Goal: Task Accomplishment & Management: Complete application form

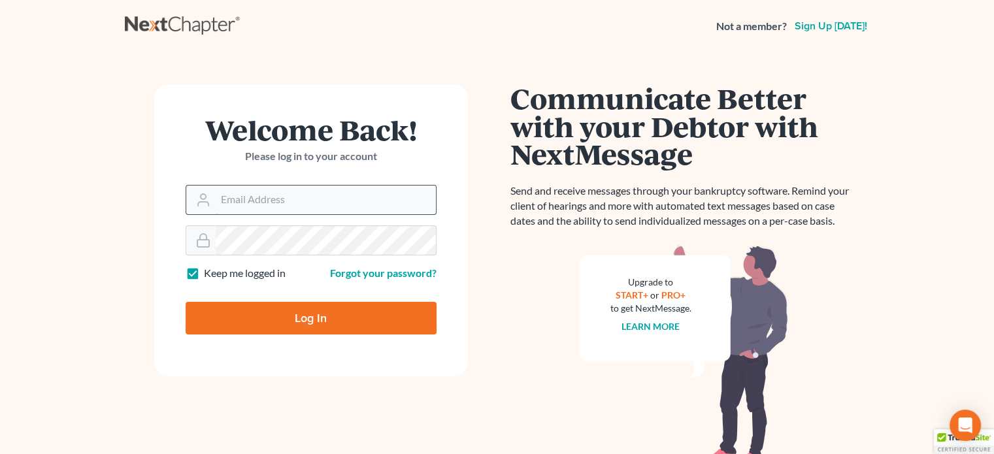
click at [299, 197] on input "Email Address" at bounding box center [326, 200] width 220 height 29
type input "rstanley@peteribold.com"
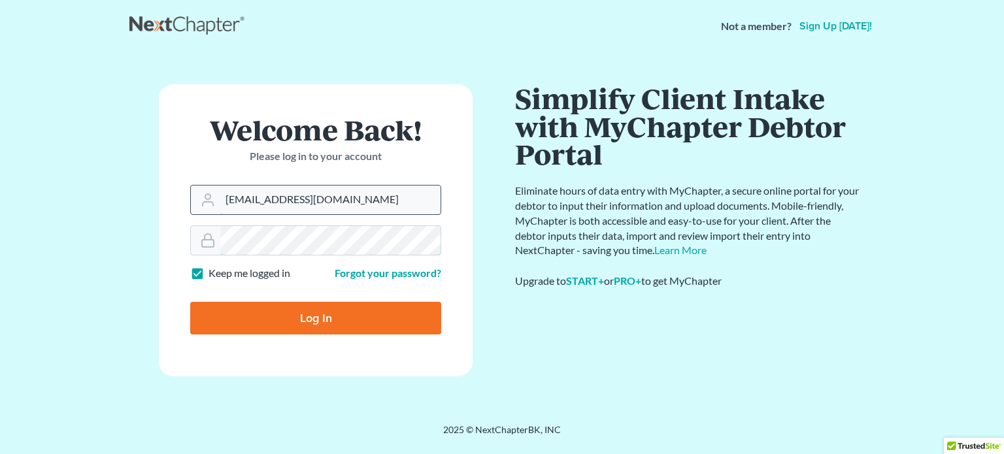
click at [190, 302] on input "Log In" at bounding box center [315, 318] width 251 height 33
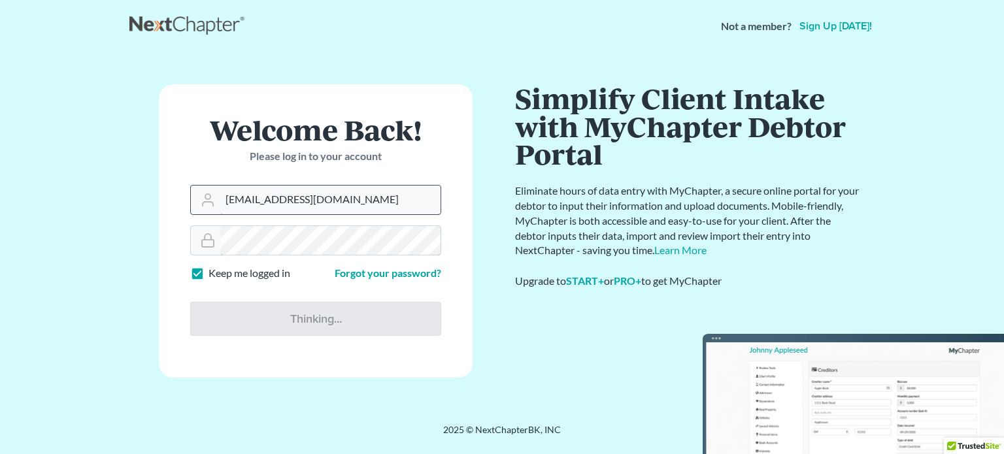
type input "Thinking..."
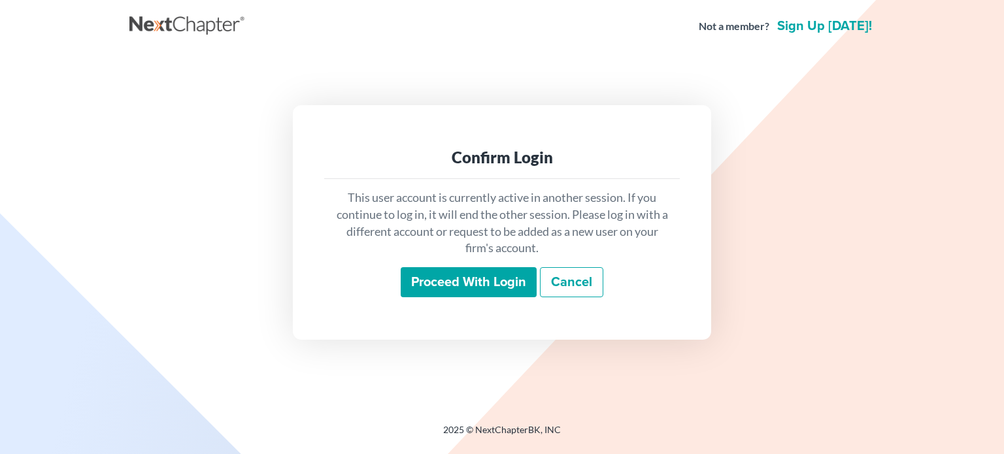
click at [502, 285] on input "Proceed with login" at bounding box center [469, 282] width 136 height 30
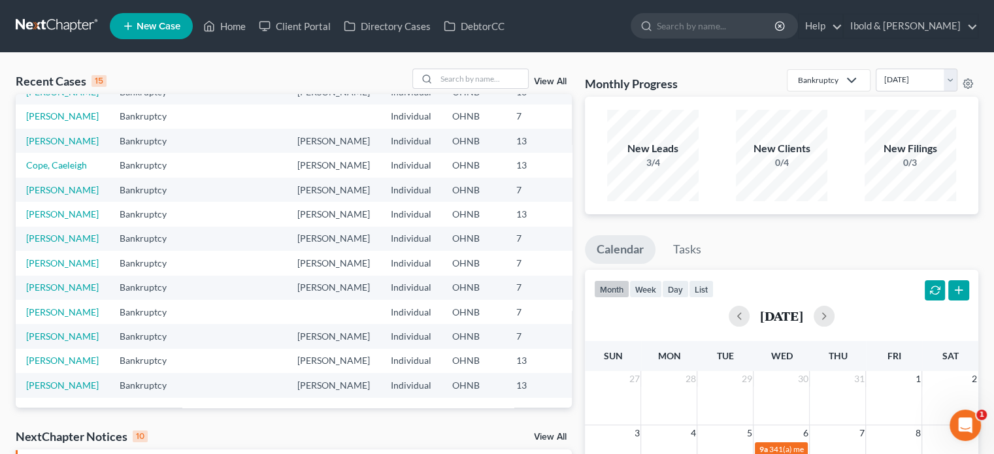
scroll to position [131, 0]
click at [44, 244] on link "Altman, Gerald" at bounding box center [62, 238] width 73 height 11
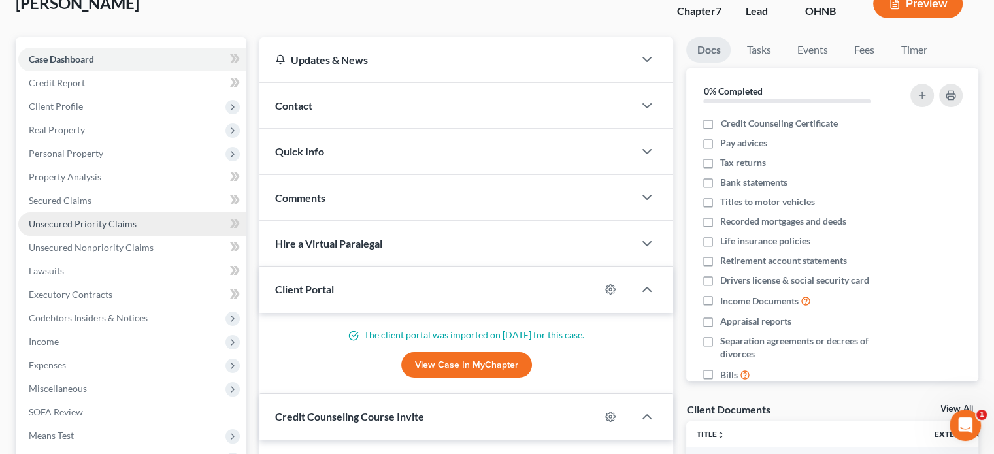
scroll to position [65, 0]
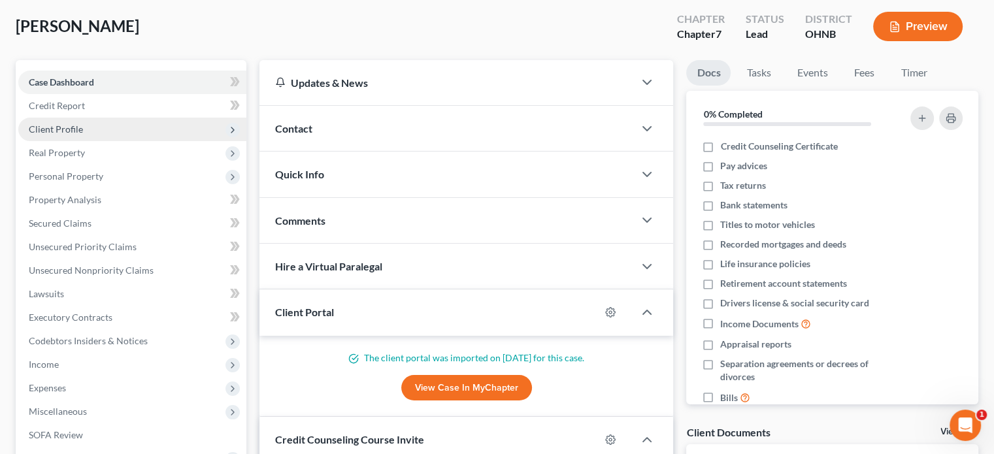
click at [52, 127] on span "Client Profile" at bounding box center [56, 129] width 54 height 11
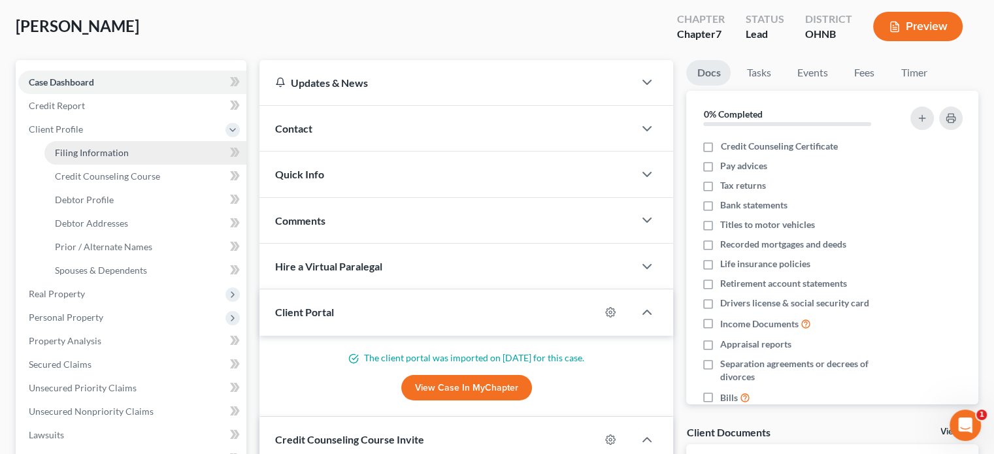
click at [104, 156] on span "Filing Information" at bounding box center [92, 152] width 74 height 11
select select "1"
select select "0"
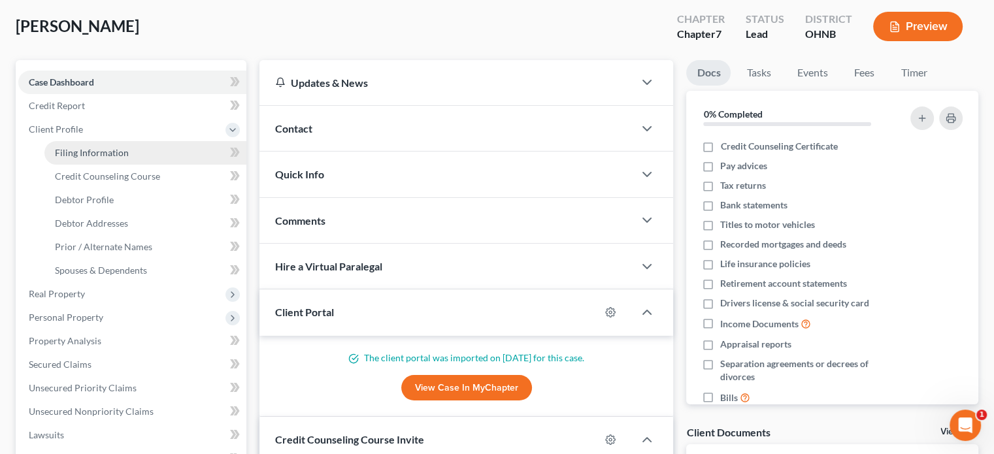
select select "36"
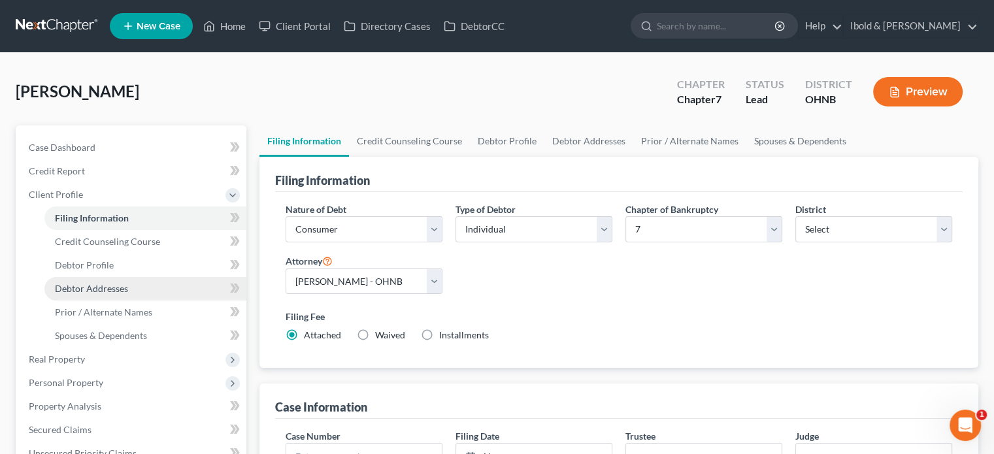
click at [93, 287] on span "Debtor Addresses" at bounding box center [91, 288] width 73 height 11
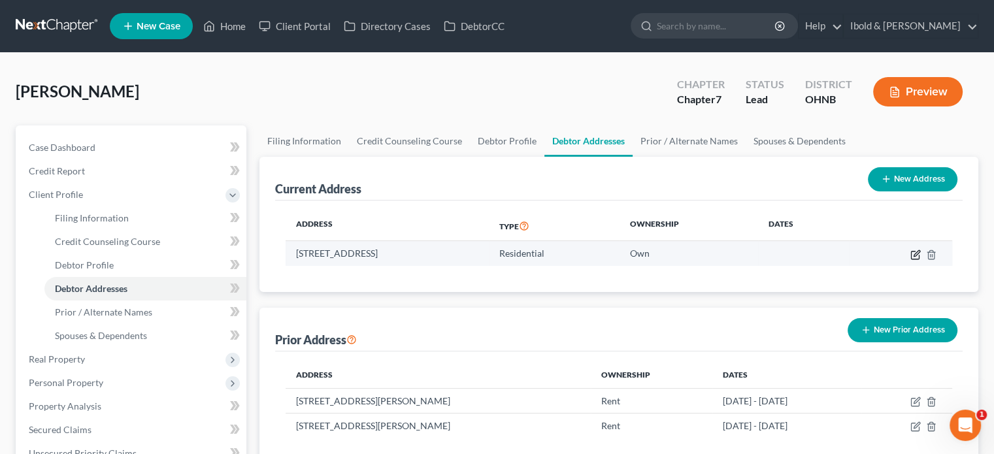
click at [914, 253] on icon "button" at bounding box center [916, 255] width 10 height 10
select select "36"
select select "17"
select select "0"
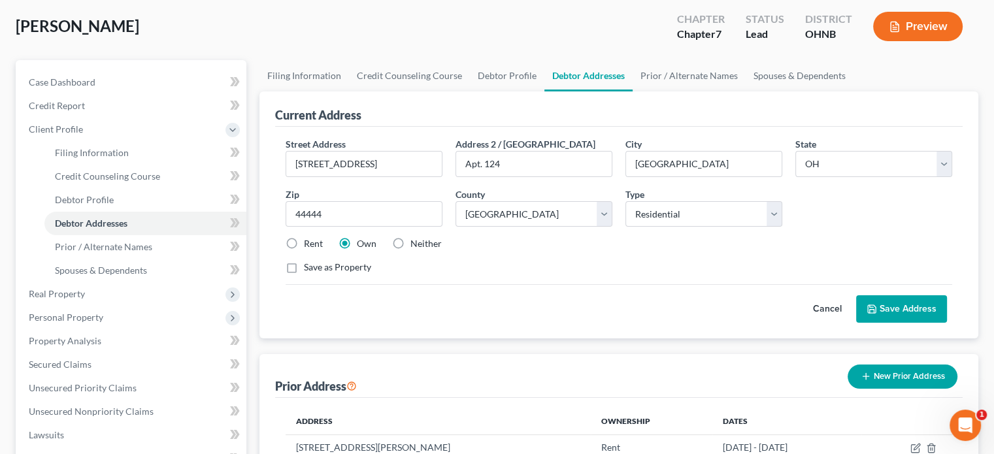
scroll to position [65, 0]
click at [499, 77] on link "Debtor Profile" at bounding box center [507, 75] width 75 height 31
select select "0"
select select "1"
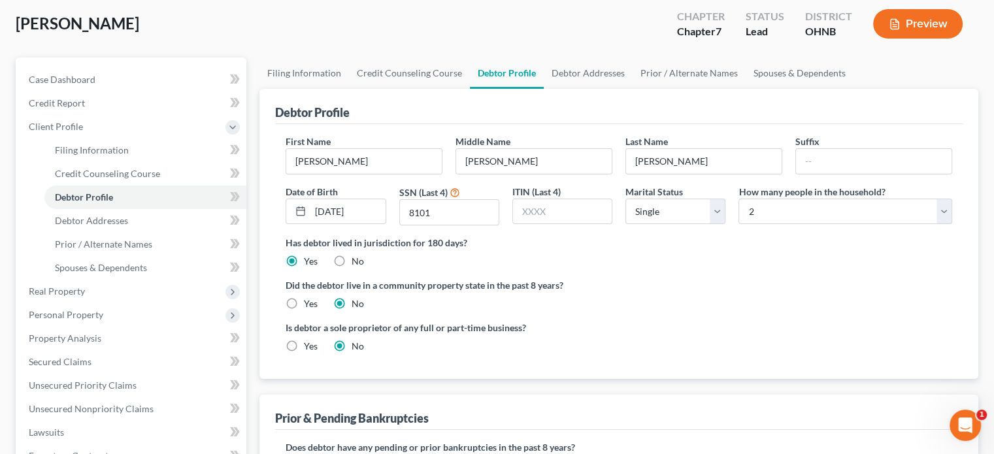
scroll to position [65, 0]
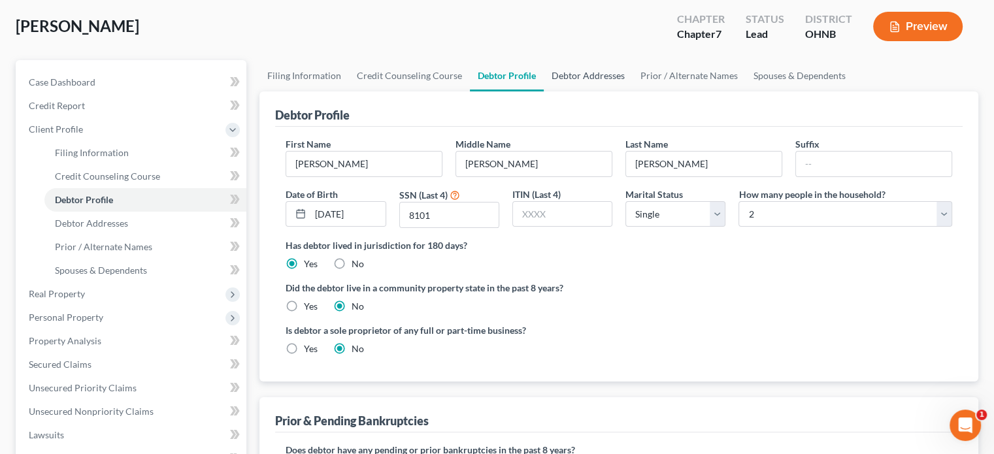
click at [593, 75] on link "Debtor Addresses" at bounding box center [588, 75] width 89 height 31
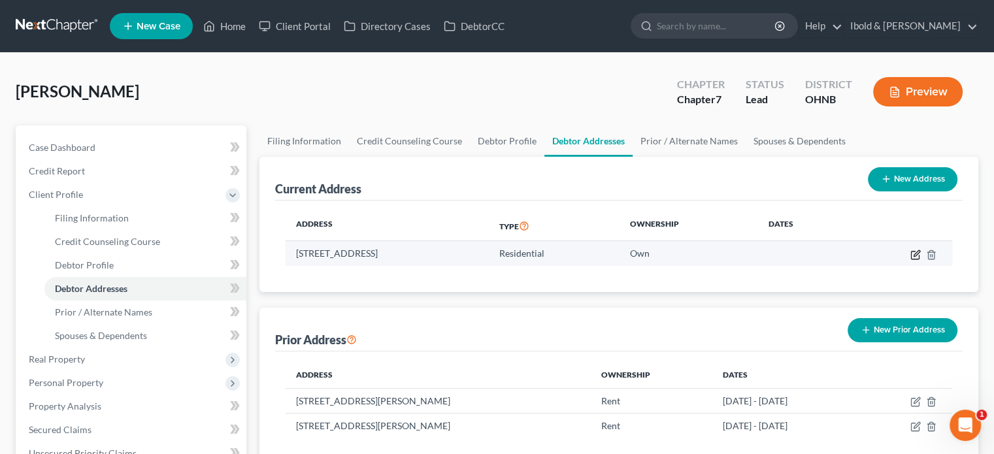
click at [915, 252] on icon "button" at bounding box center [916, 255] width 10 height 10
select select "36"
select select "17"
select select "0"
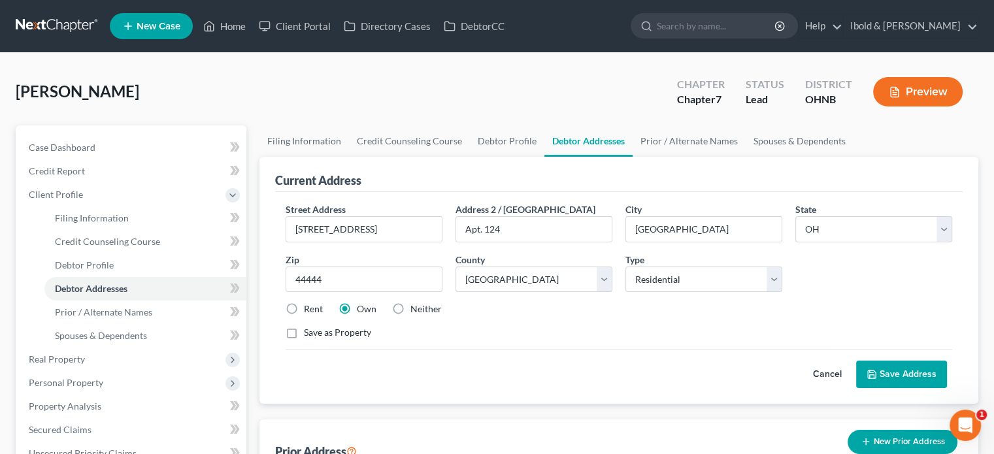
click at [304, 309] on label "Rent" at bounding box center [313, 309] width 19 height 13
click at [309, 309] on input "Rent" at bounding box center [313, 307] width 8 height 8
radio input "true"
click at [897, 378] on button "Save Address" at bounding box center [901, 374] width 91 height 27
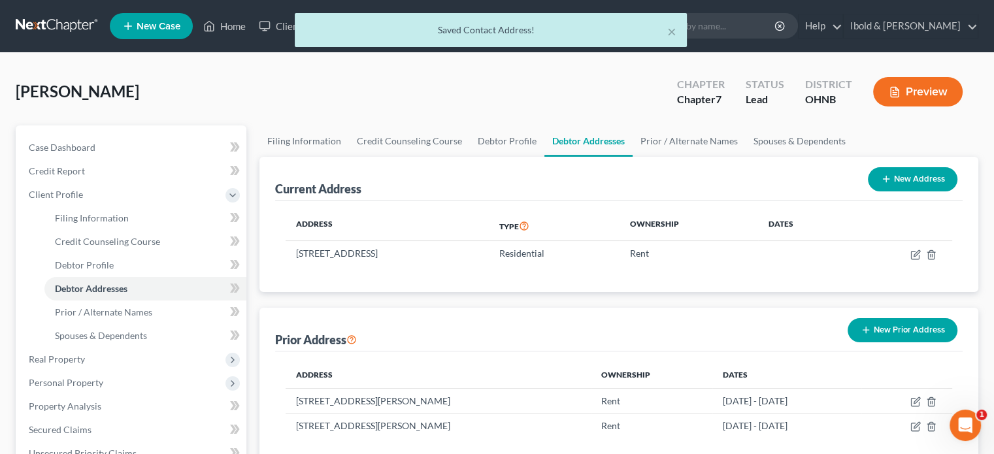
click at [923, 172] on button "New Address" at bounding box center [913, 179] width 90 height 24
select select "0"
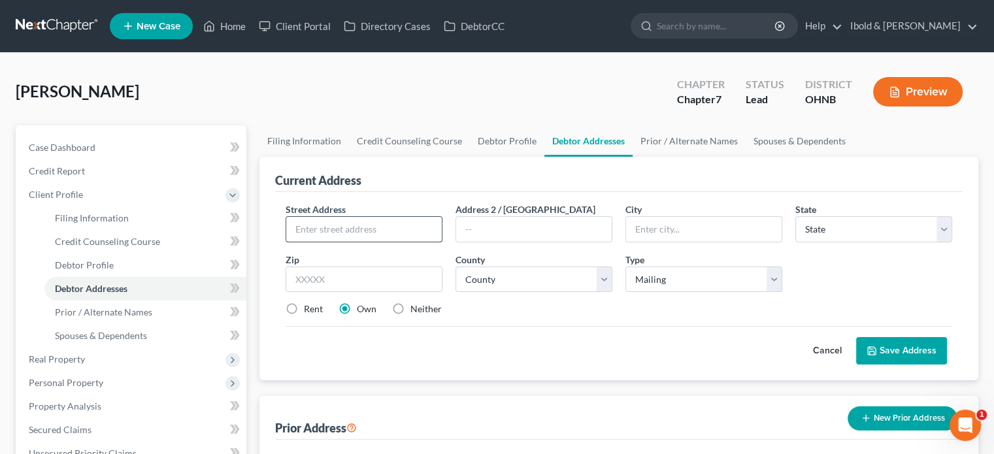
click at [340, 227] on input "text" at bounding box center [364, 229] width 156 height 25
type input "4758 Ridge Rd. #421"
type input "Brooklyn"
select select "36"
type input "44144"
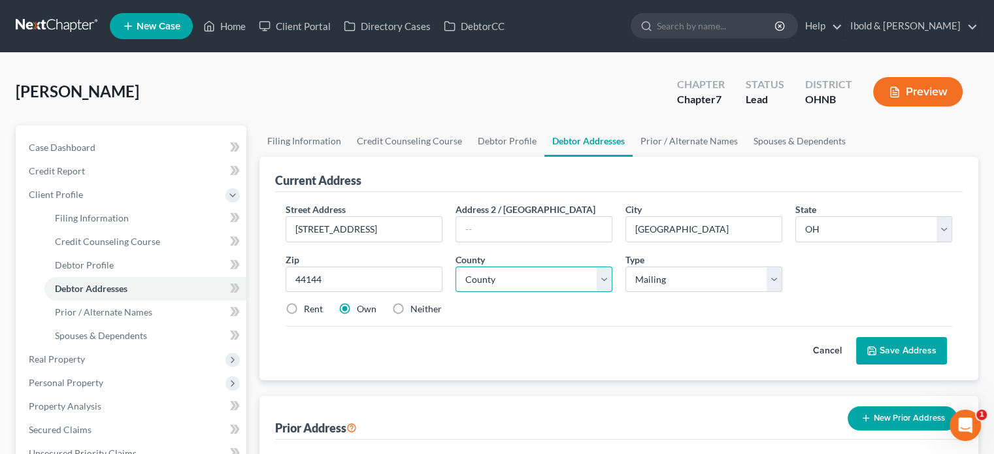
type input "Cleveland"
select select "17"
click at [411, 306] on label "Neither" at bounding box center [426, 309] width 31 height 13
click at [416, 306] on input "Neither" at bounding box center [420, 307] width 8 height 8
radio input "true"
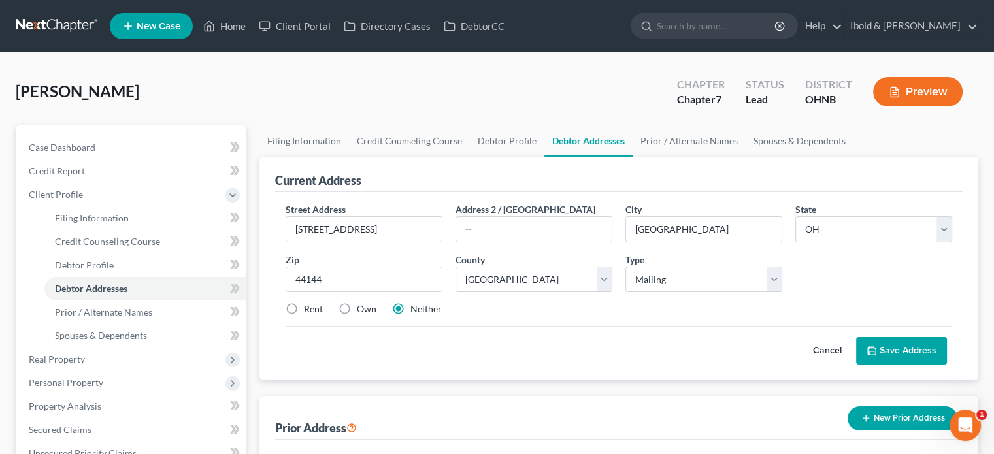
click at [907, 347] on button "Save Address" at bounding box center [901, 350] width 91 height 27
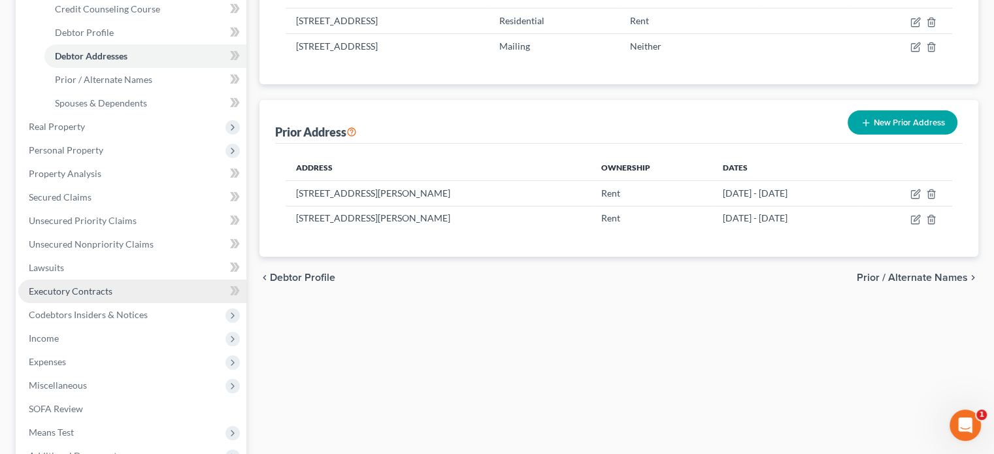
scroll to position [262, 0]
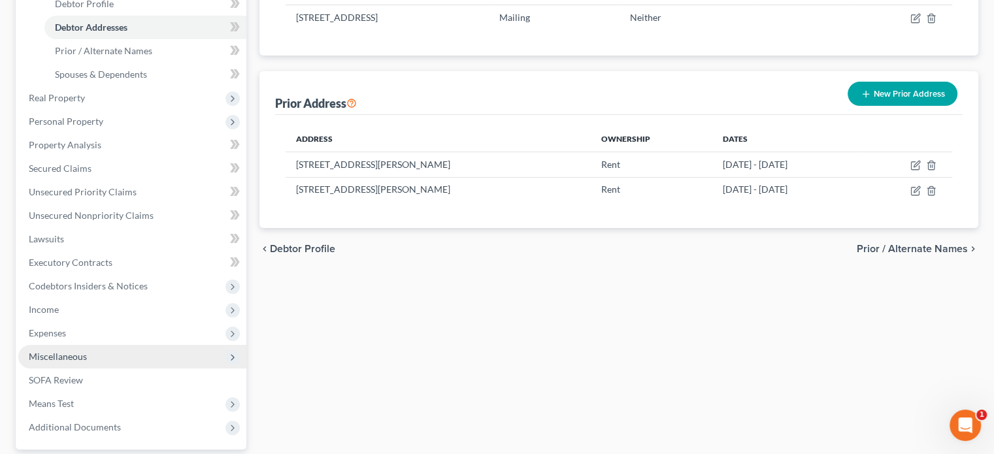
click at [62, 360] on span "Miscellaneous" at bounding box center [58, 356] width 58 height 11
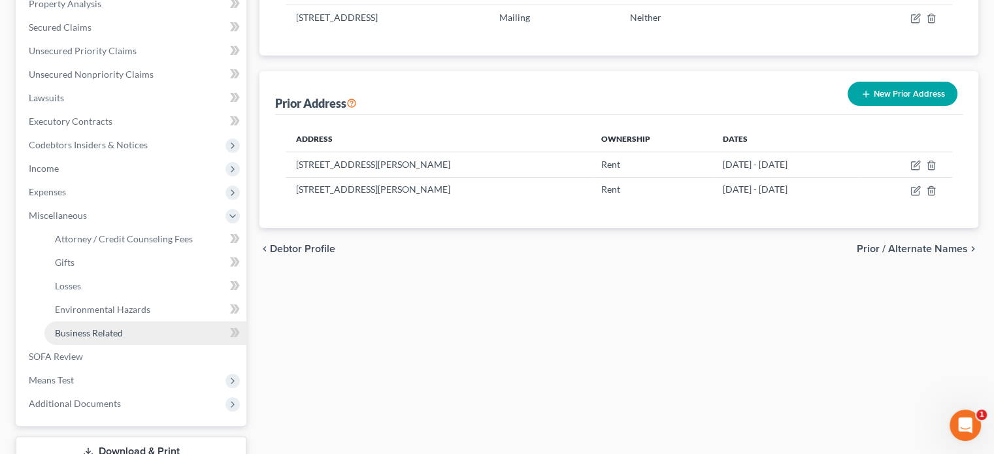
click at [95, 331] on span "Business Related" at bounding box center [89, 333] width 68 height 11
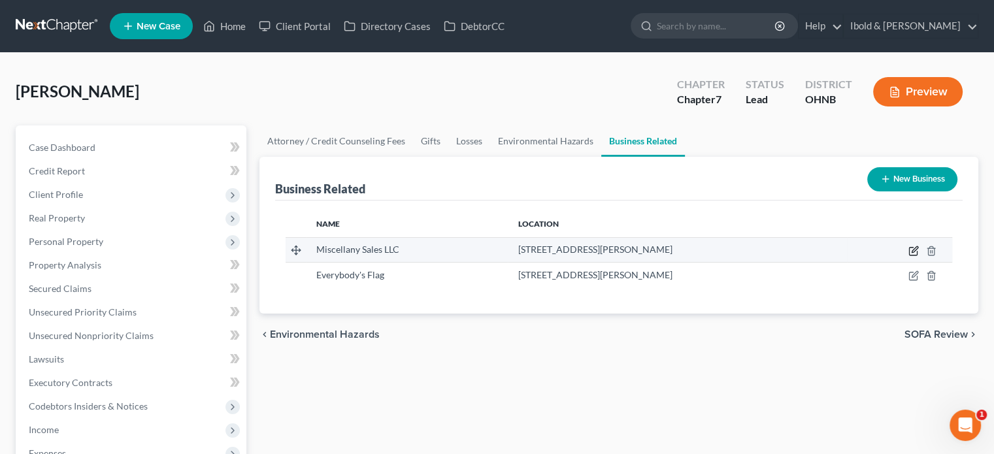
click at [914, 249] on icon "button" at bounding box center [915, 249] width 6 height 6
select select "sole_proprietor"
select select "48"
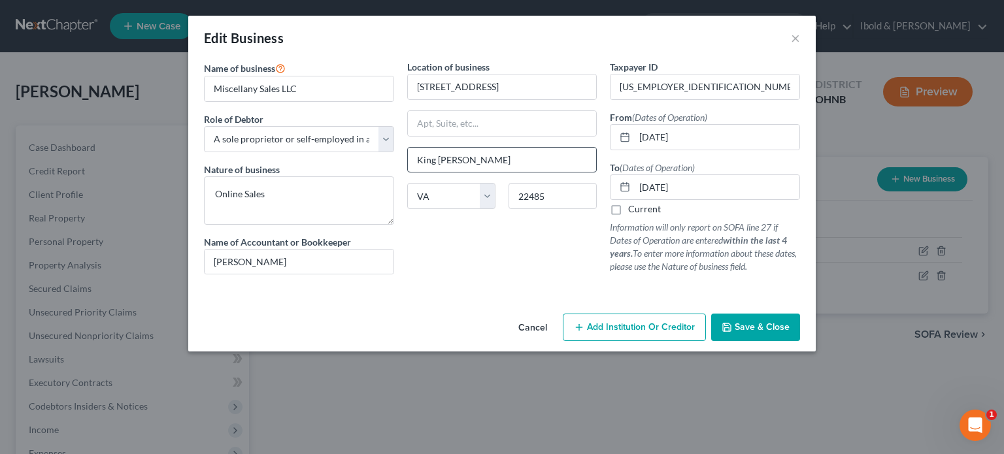
drag, startPoint x: 753, startPoint y: 331, endPoint x: 582, endPoint y: 159, distance: 242.7
click at [590, 167] on div "Edit Business × Name of business * Miscellany Sales LLC Role of Debtor * Select…" at bounding box center [502, 184] width 628 height 336
click at [628, 209] on label "Current" at bounding box center [644, 209] width 33 height 13
click at [634, 209] on input "Current" at bounding box center [638, 207] width 8 height 8
checkbox input "true"
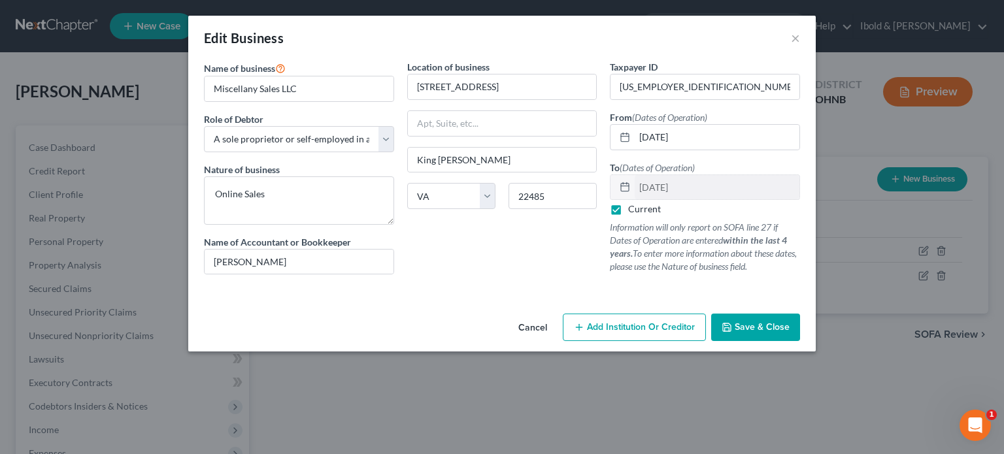
click at [765, 327] on span "Save & Close" at bounding box center [762, 327] width 55 height 11
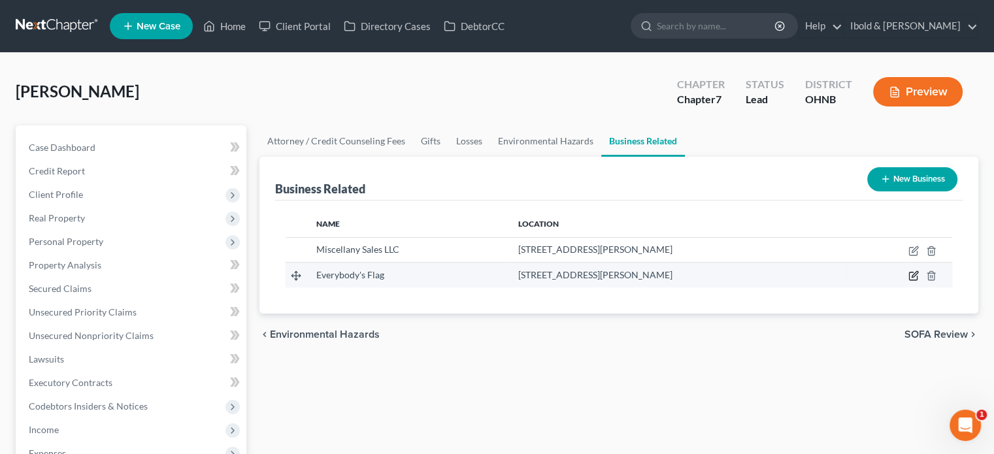
click at [912, 277] on icon "button" at bounding box center [915, 275] width 6 height 6
select select "sole_proprietor"
select select "48"
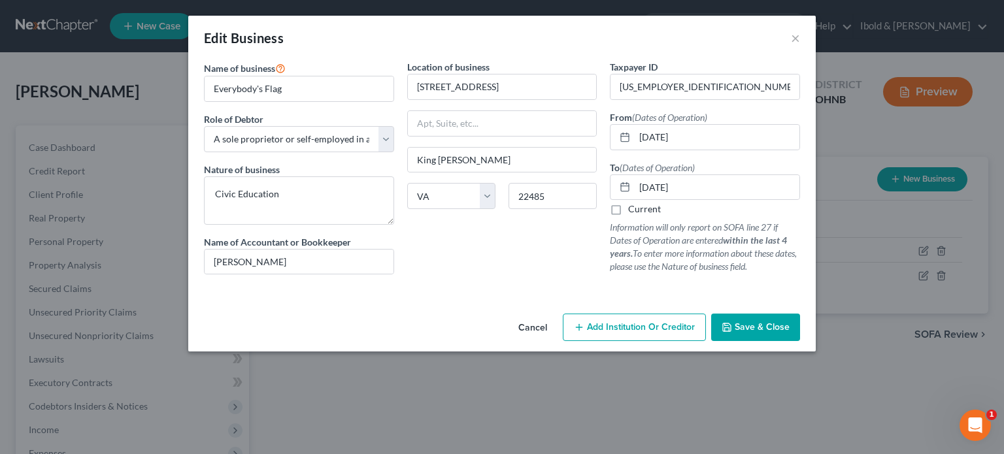
click at [766, 333] on button "Save & Close" at bounding box center [755, 327] width 89 height 27
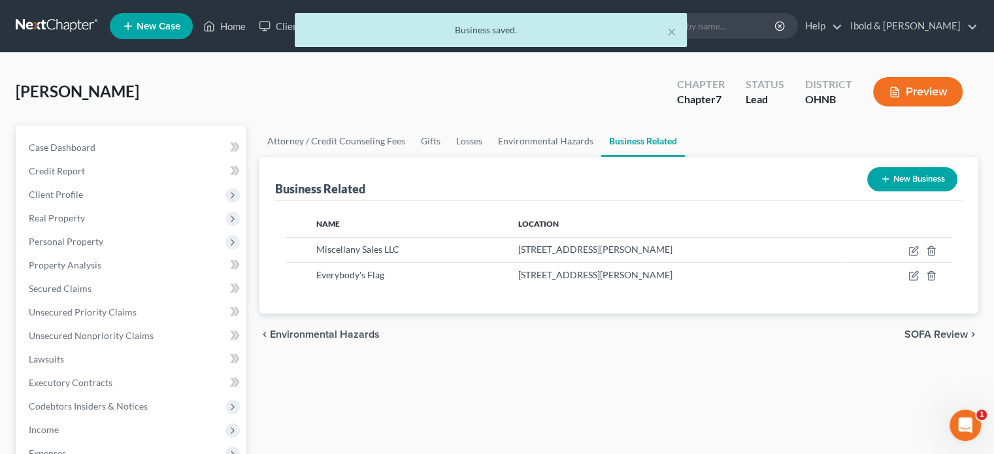
click at [915, 184] on button "New Business" at bounding box center [913, 179] width 90 height 24
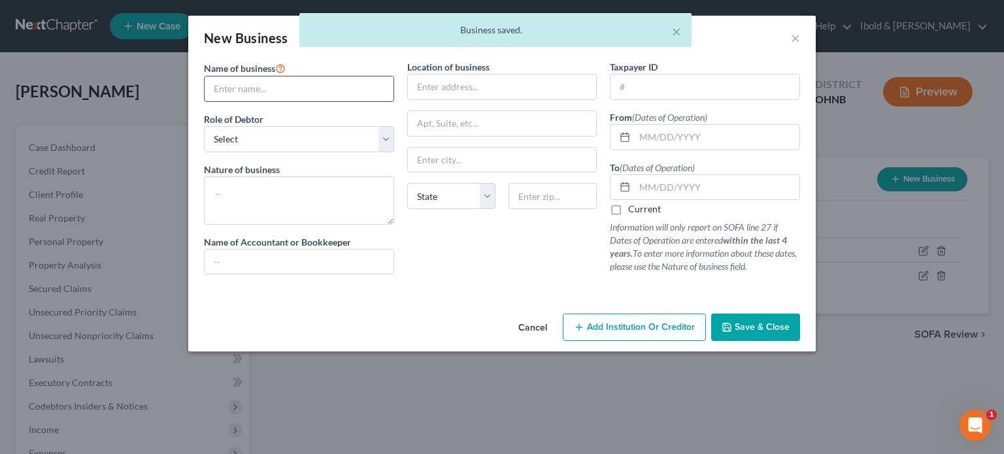
click at [333, 90] on input "text" at bounding box center [299, 88] width 189 height 25
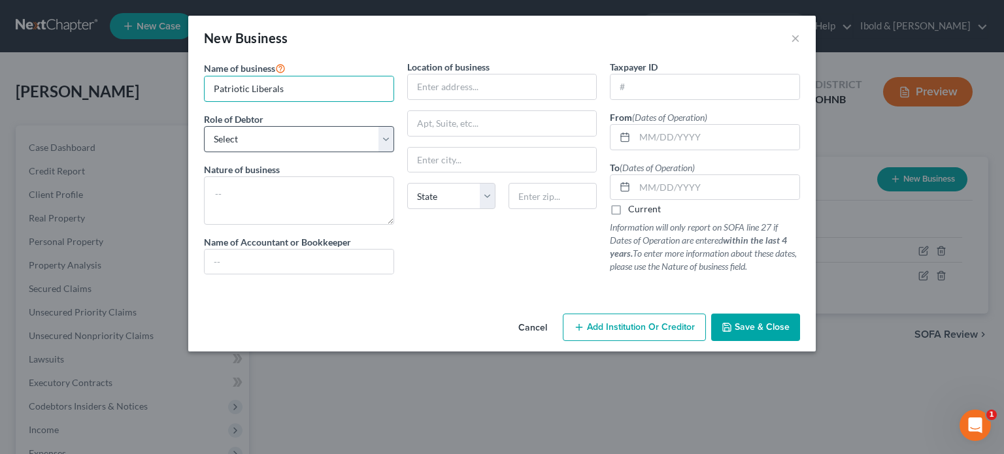
type input "Patriotic Liberals"
click at [379, 141] on select "Select A member of a limited liability company (LLC) or limited liability partn…" at bounding box center [299, 139] width 190 height 26
select select "owner"
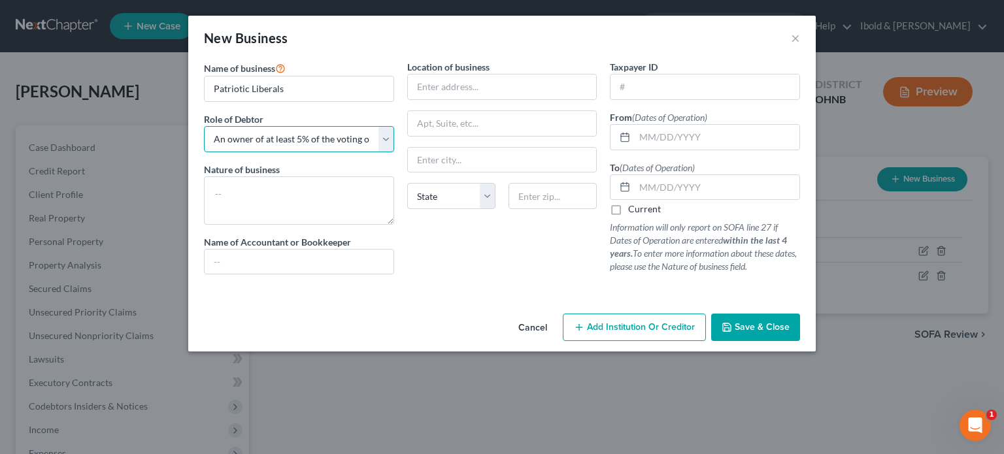
click at [204, 126] on select "Select A member of a limited liability company (LLC) or limited liability partn…" at bounding box center [299, 139] width 190 height 26
click at [484, 92] on input "text" at bounding box center [502, 87] width 189 height 25
click at [754, 326] on span "Save & Close" at bounding box center [762, 327] width 55 height 11
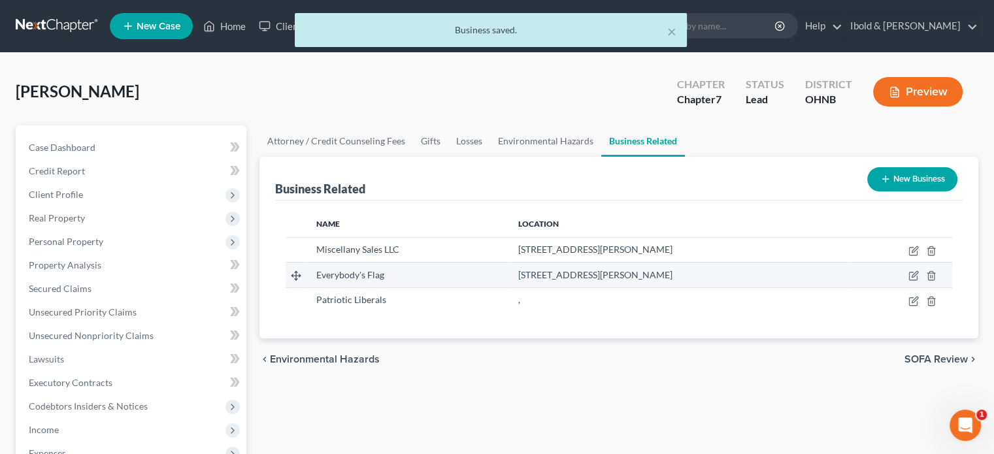
click at [585, 275] on span "14173 Castle Court, King George, VA 22485" at bounding box center [595, 274] width 154 height 11
click at [912, 279] on icon "button" at bounding box center [914, 276] width 10 height 10
select select "sole_proprietor"
select select "48"
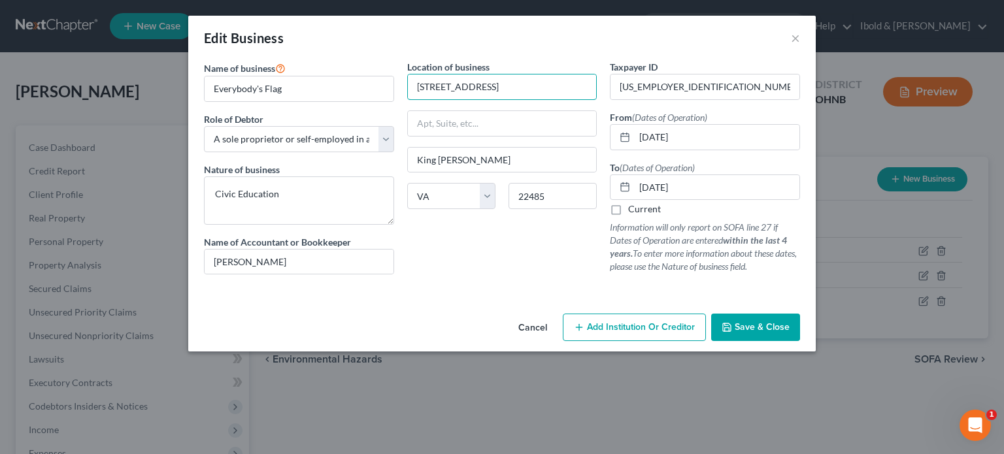
drag, startPoint x: 530, startPoint y: 90, endPoint x: 333, endPoint y: 69, distance: 198.5
click at [333, 69] on div "Name of business * Everybody's Flag Role of Debtor * Select A member of a limit…" at bounding box center [501, 177] width 609 height 235
click at [756, 326] on span "Save & Close" at bounding box center [762, 327] width 55 height 11
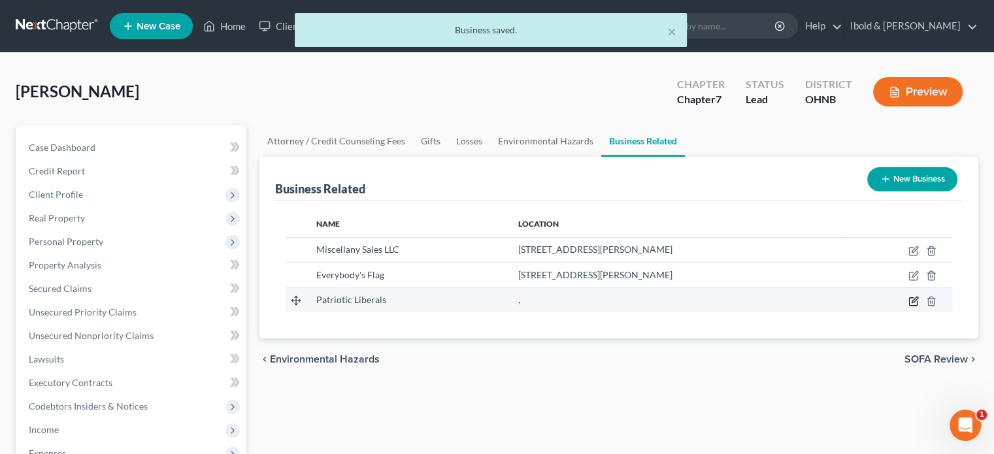
click at [915, 303] on icon "button" at bounding box center [914, 301] width 10 height 10
select select "owner"
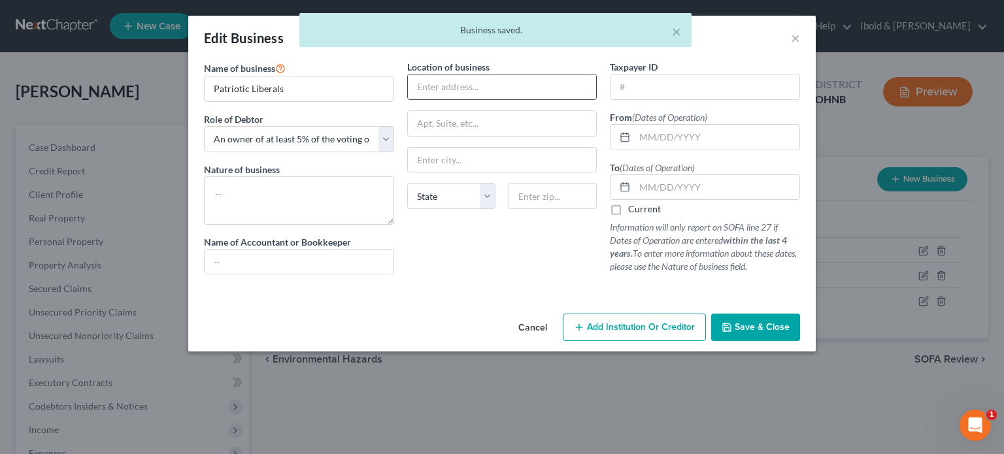
click at [496, 83] on input "text" at bounding box center [502, 87] width 189 height 25
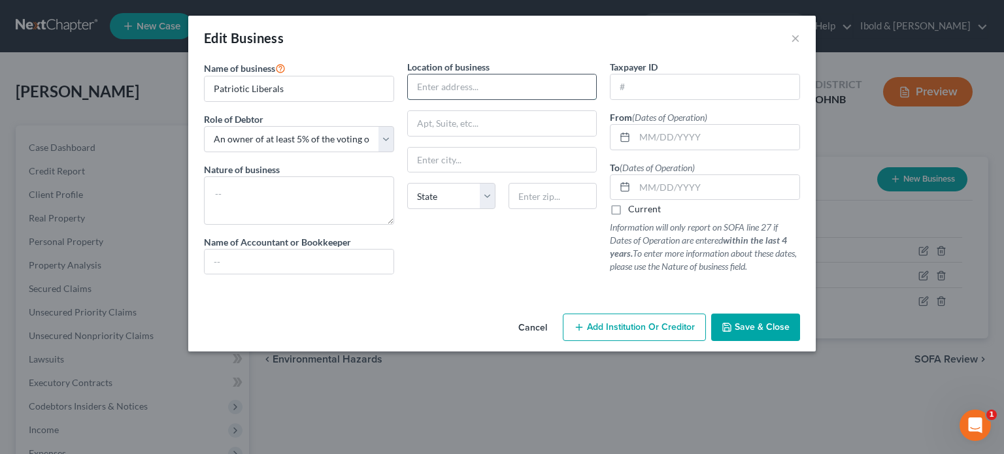
paste input "14173 Castle Court"
type input "14173 Castle Court"
click at [533, 197] on input "text" at bounding box center [553, 196] width 88 height 26
type input "22485"
type input "King George"
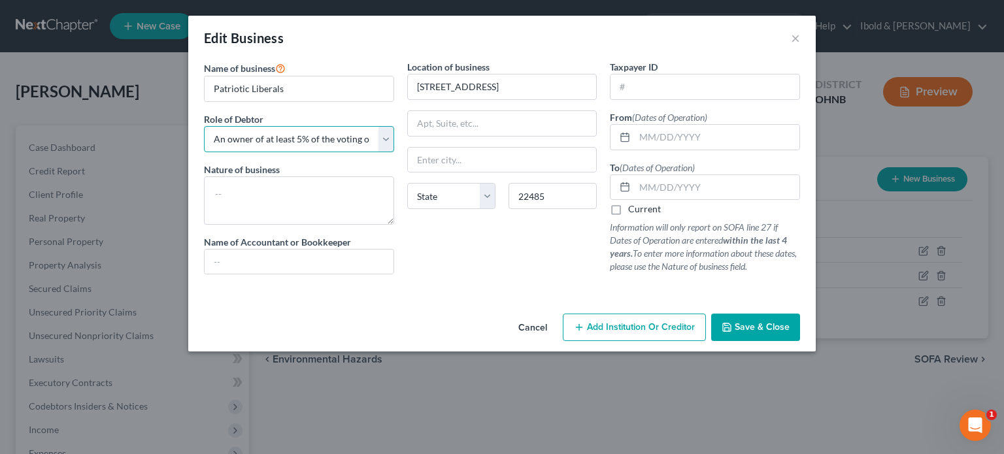
select select "48"
click at [388, 148] on select "Select A member of a limited liability company (LLC) or limited liability partn…" at bounding box center [299, 139] width 190 height 26
select select "member"
click at [204, 126] on select "Select A member of a limited liability company (LLC) or limited liability partn…" at bounding box center [299, 139] width 190 height 26
click at [325, 88] on input "Patriotic Liberals" at bounding box center [299, 88] width 189 height 25
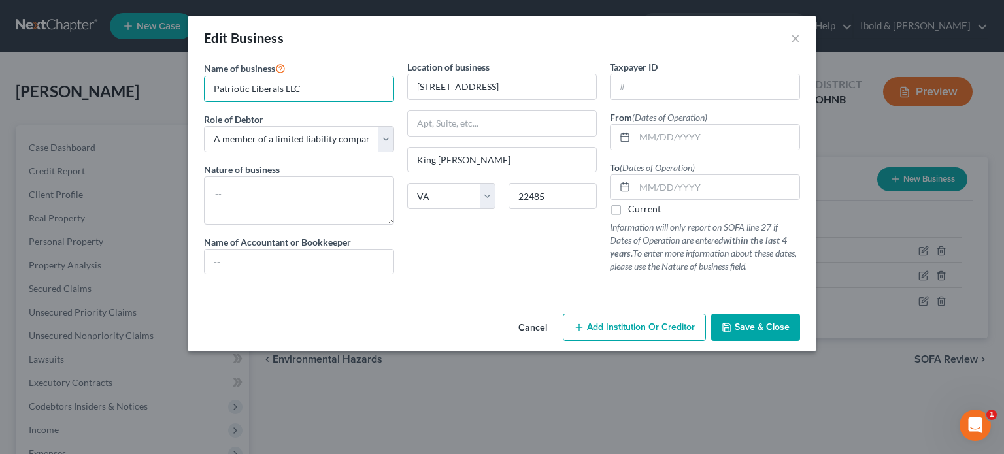
type input "Patriotic Liberals LLC"
click at [753, 329] on span "Save & Close" at bounding box center [762, 327] width 55 height 11
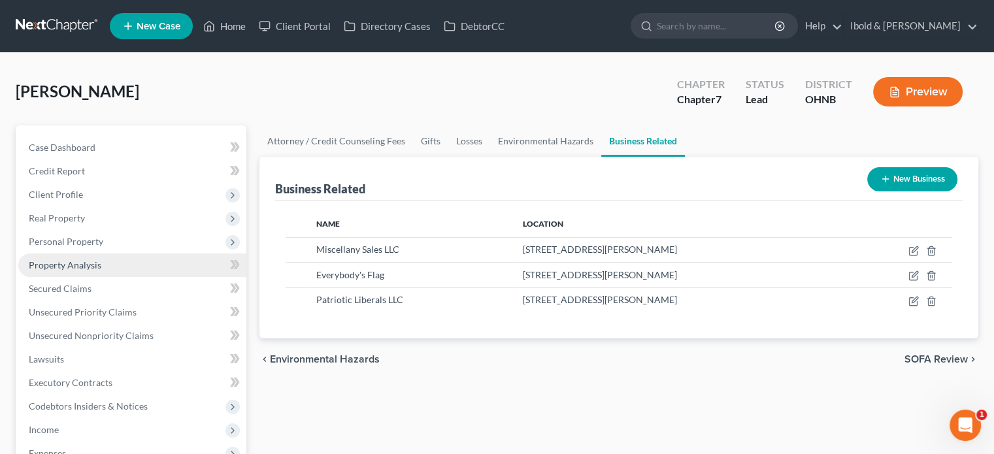
click at [71, 261] on span "Property Analysis" at bounding box center [65, 265] width 73 height 11
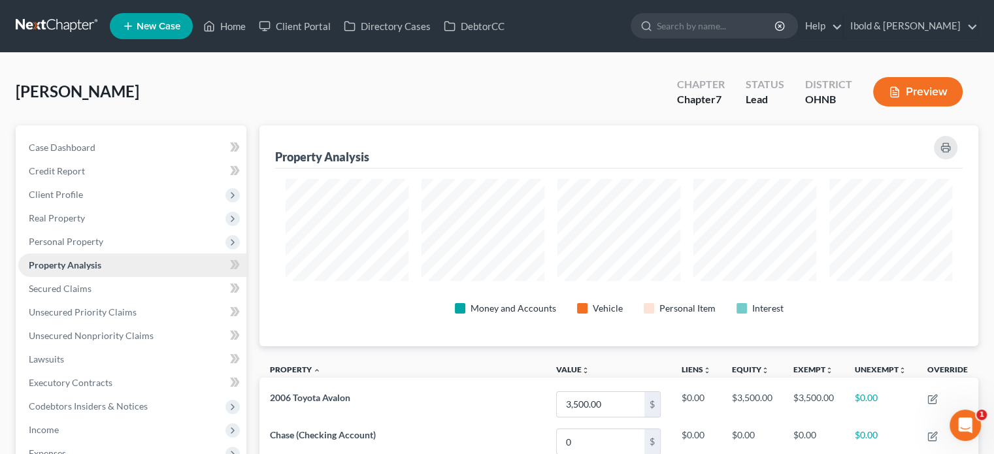
scroll to position [221, 719]
click at [67, 237] on span "Personal Property" at bounding box center [66, 241] width 75 height 11
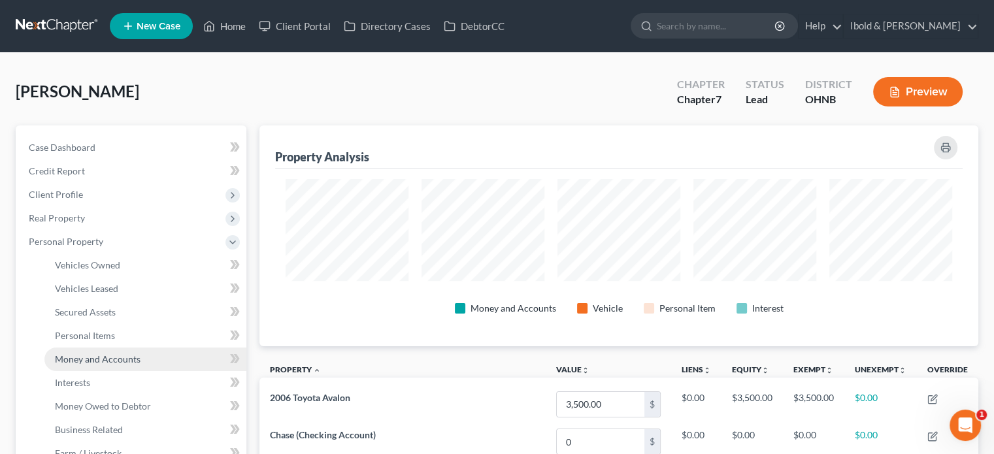
click at [95, 360] on span "Money and Accounts" at bounding box center [98, 359] width 86 height 11
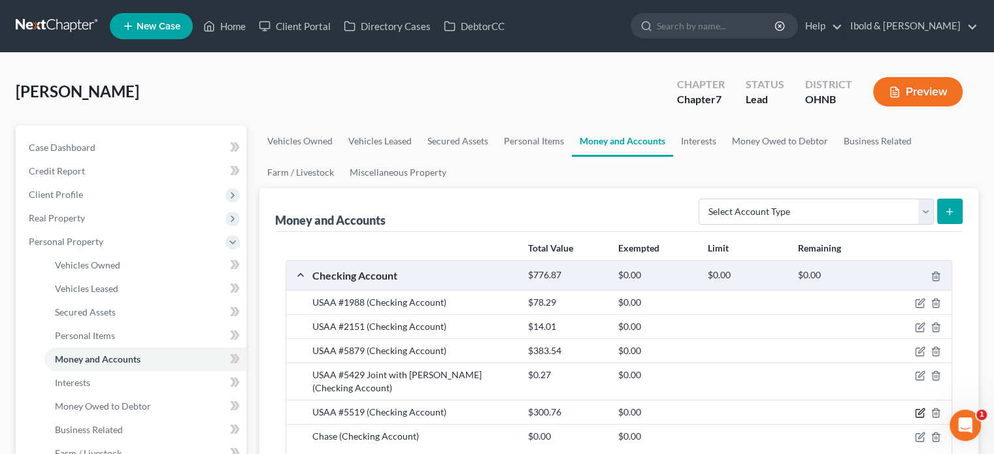
click at [918, 413] on icon "button" at bounding box center [920, 413] width 10 height 10
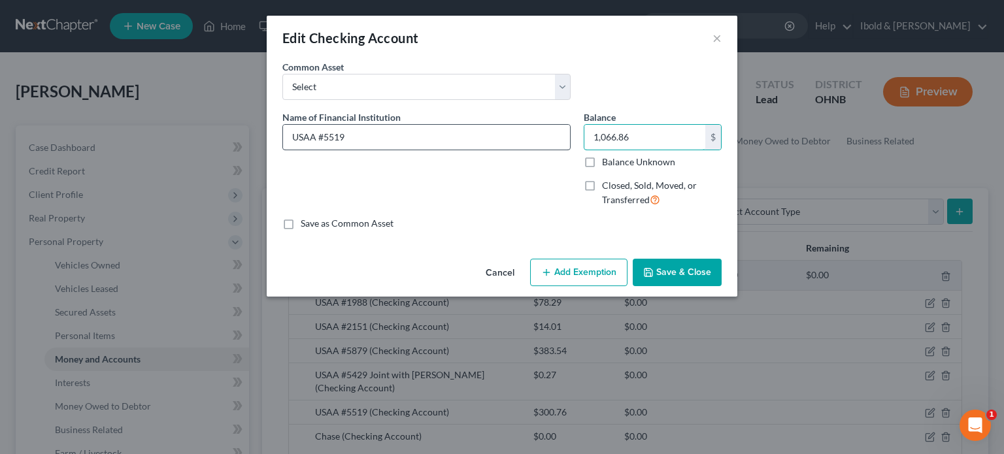
drag, startPoint x: 640, startPoint y: 137, endPoint x: 506, endPoint y: 133, distance: 134.1
click at [506, 133] on div "Name of Financial Institution * USAA #5519 Balance 1,066.86 $ Balance Unknown B…" at bounding box center [502, 163] width 452 height 107
type input "300.00"
click at [703, 281] on button "Save & Close" at bounding box center [677, 272] width 89 height 27
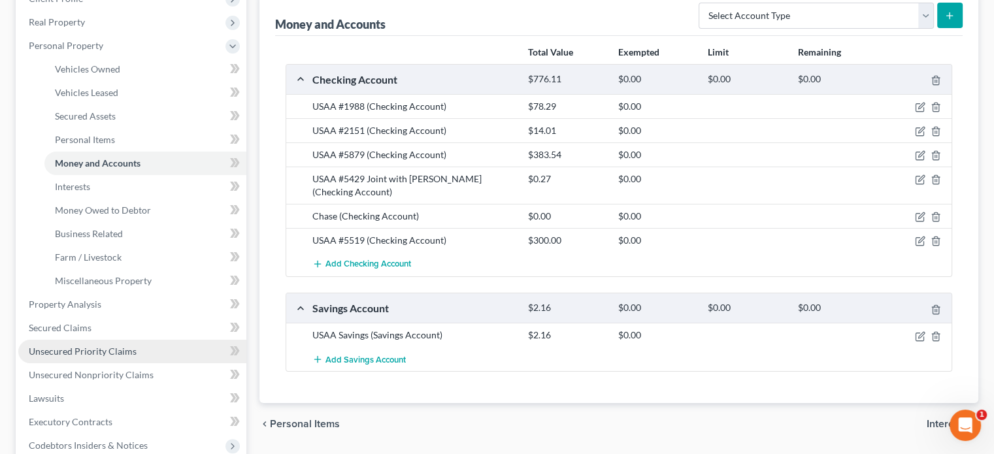
scroll to position [262, 0]
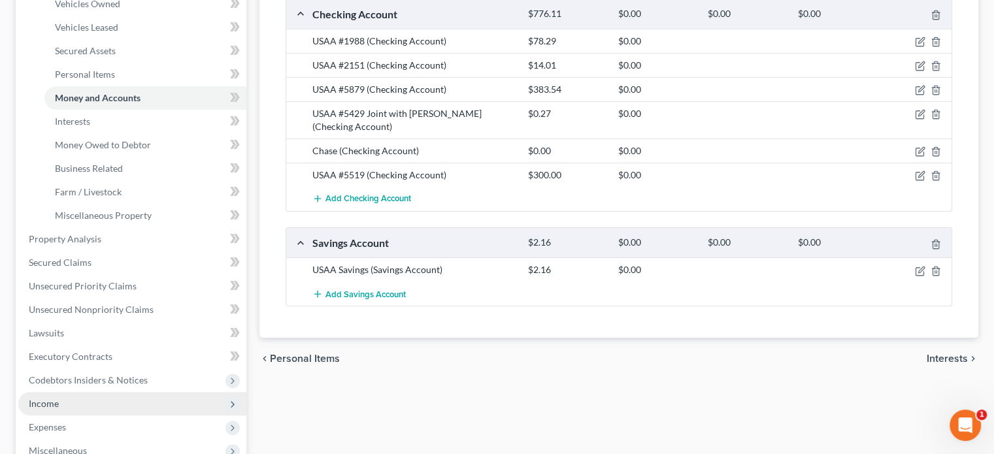
click at [42, 405] on span "Income" at bounding box center [44, 403] width 30 height 11
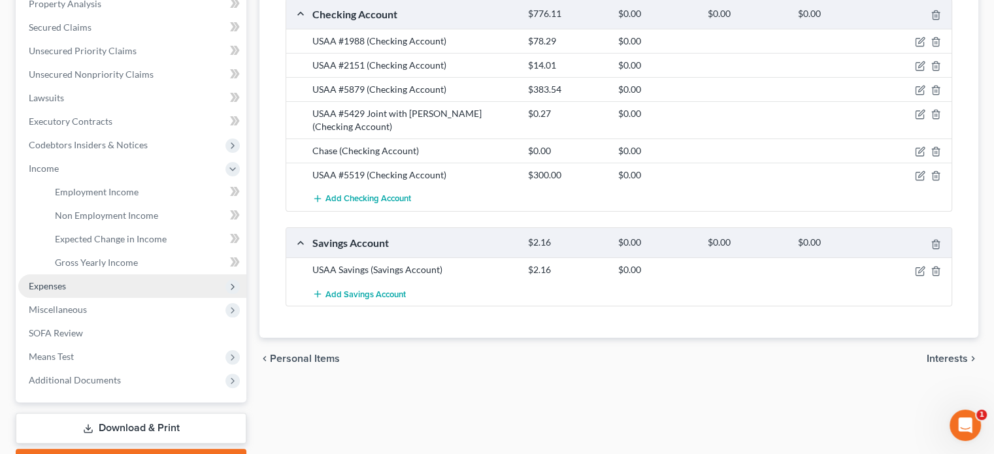
click at [52, 290] on span "Expenses" at bounding box center [47, 285] width 37 height 11
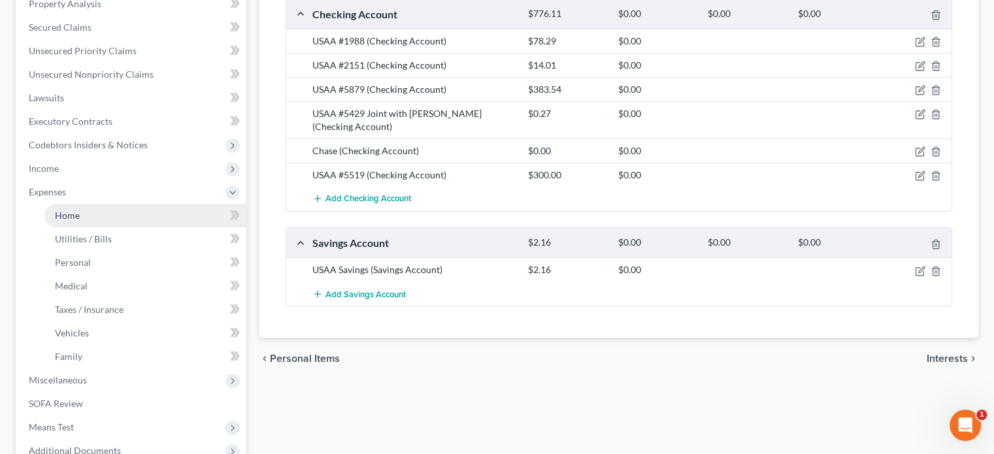
click at [69, 222] on link "Home" at bounding box center [145, 216] width 202 height 24
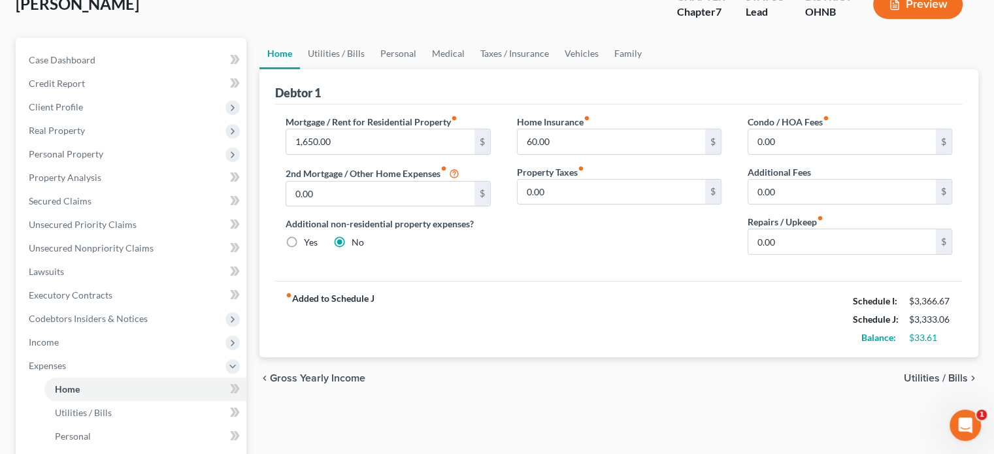
scroll to position [65, 0]
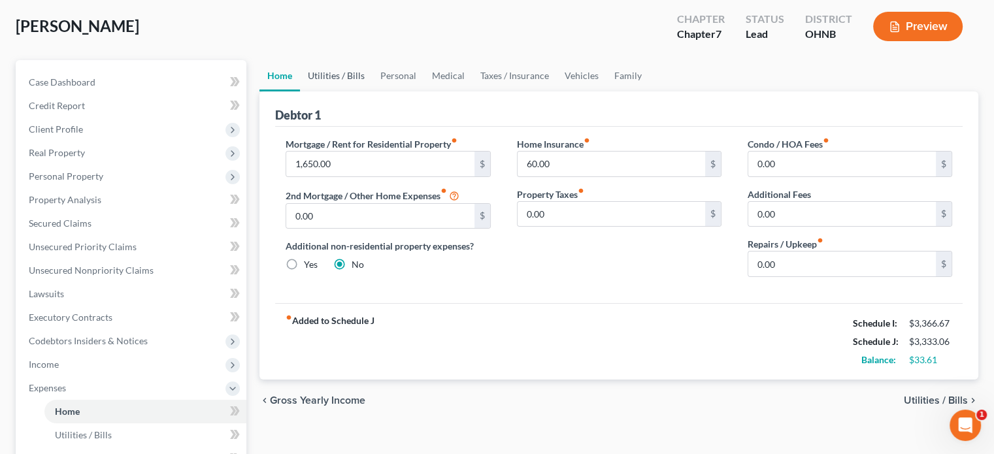
click at [336, 78] on link "Utilities / Bills" at bounding box center [336, 75] width 73 height 31
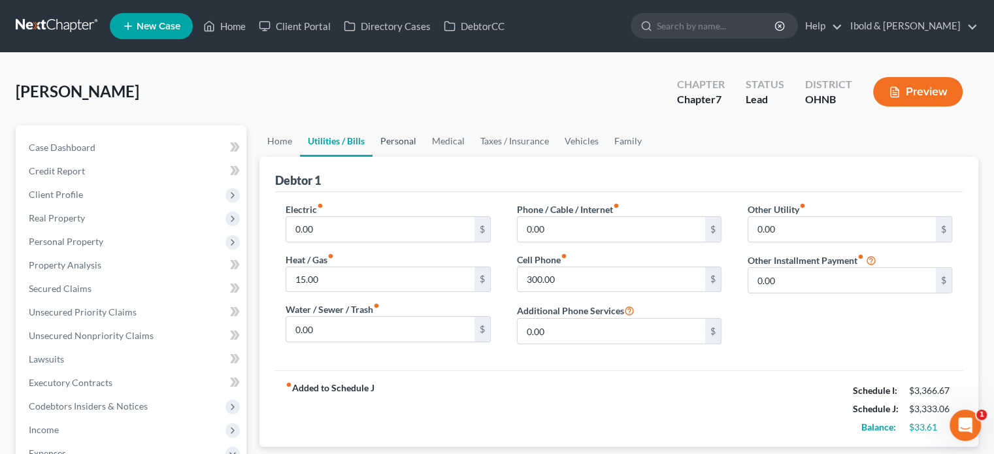
click at [399, 137] on link "Personal" at bounding box center [399, 141] width 52 height 31
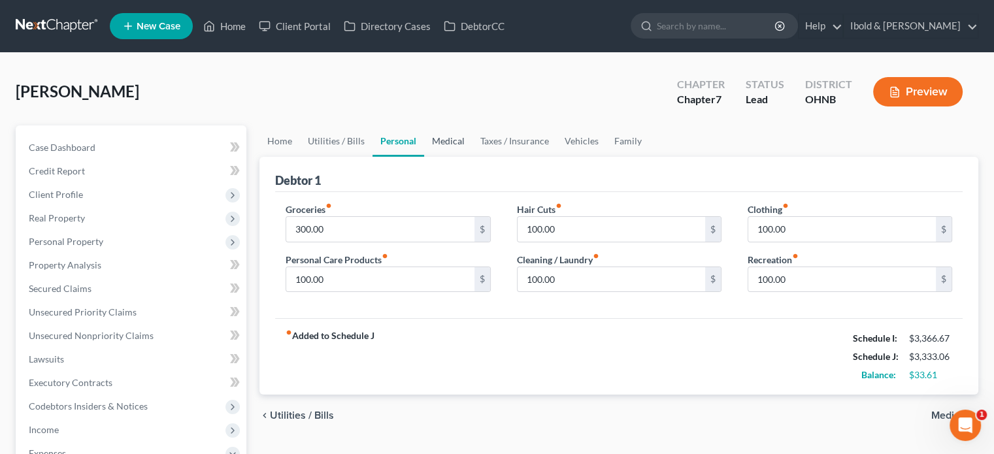
click at [445, 143] on link "Medical" at bounding box center [448, 141] width 48 height 31
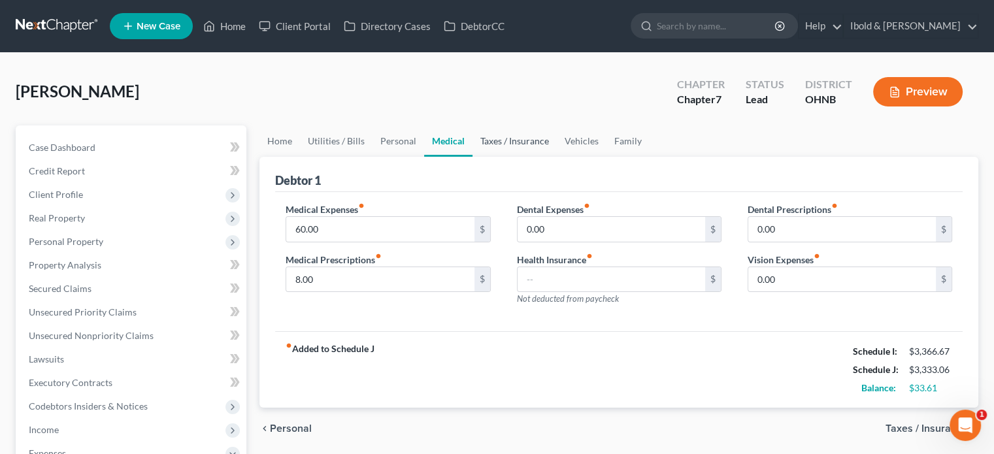
click at [497, 140] on link "Taxes / Insurance" at bounding box center [515, 141] width 84 height 31
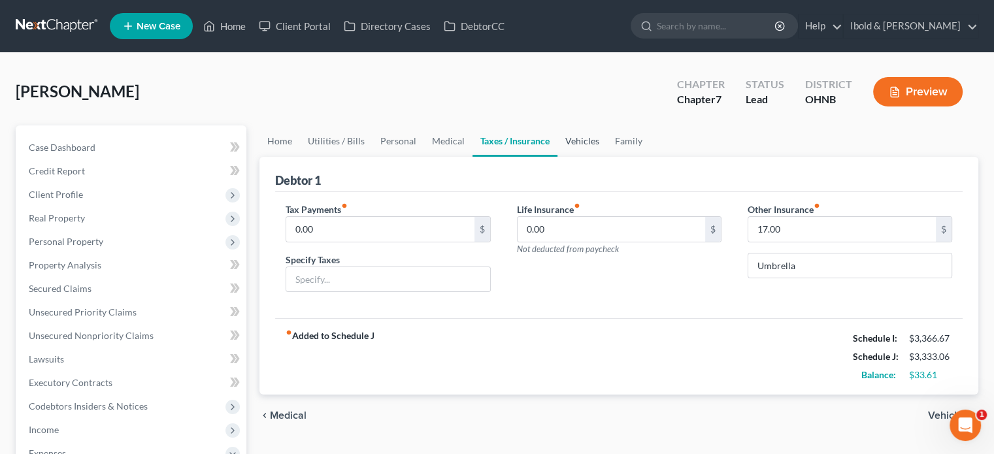
click at [574, 136] on link "Vehicles" at bounding box center [583, 141] width 50 height 31
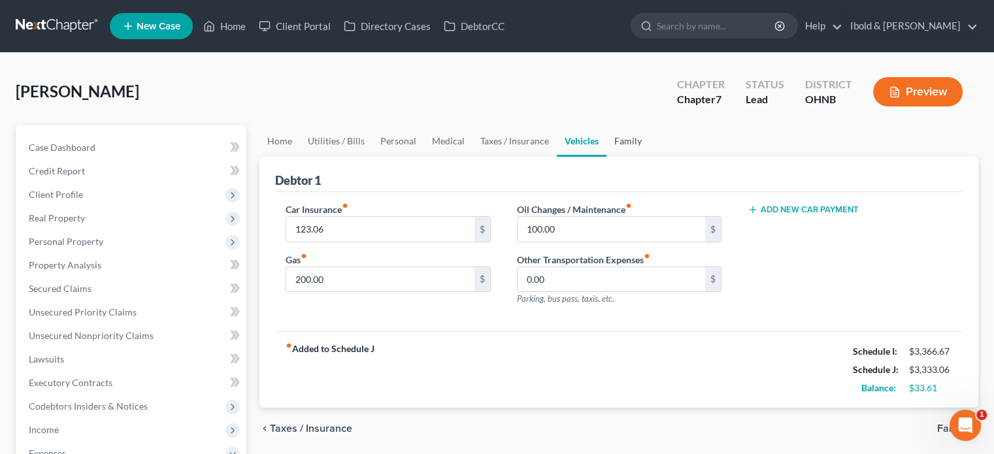
click at [630, 140] on link "Family" at bounding box center [628, 141] width 43 height 31
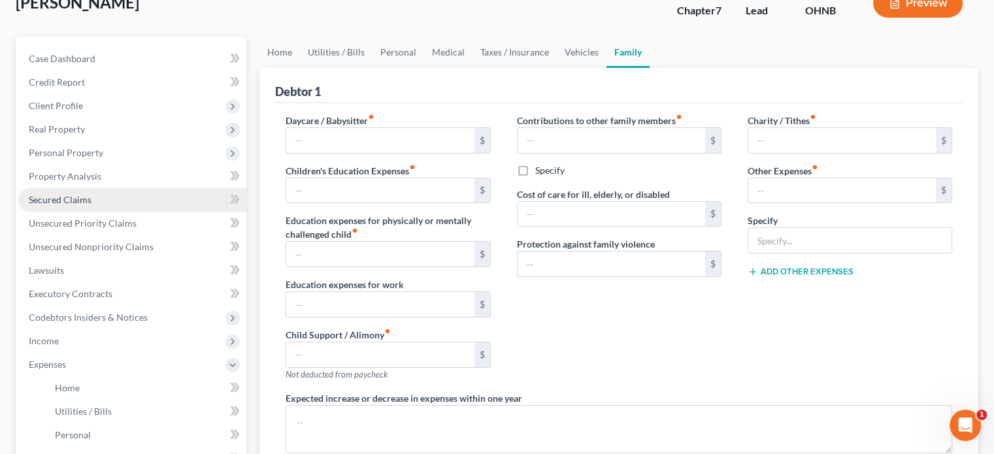
scroll to position [131, 0]
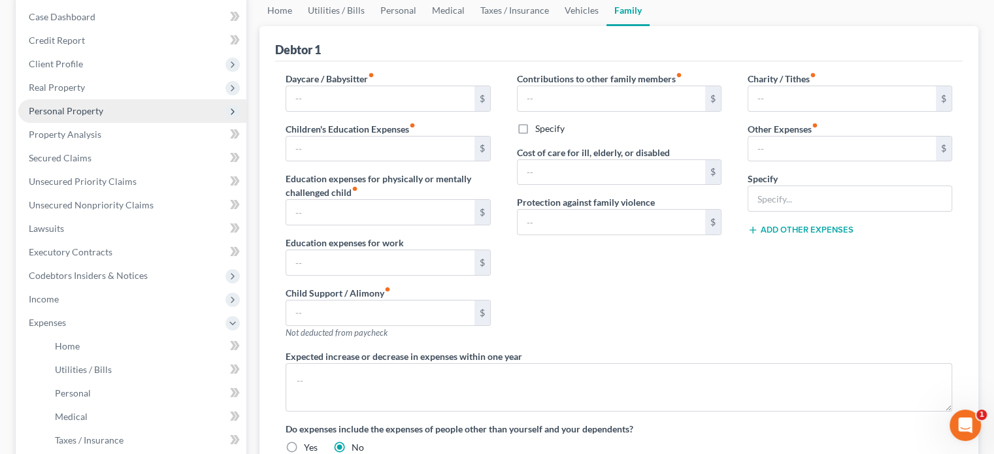
click at [63, 113] on span "Personal Property" at bounding box center [66, 110] width 75 height 11
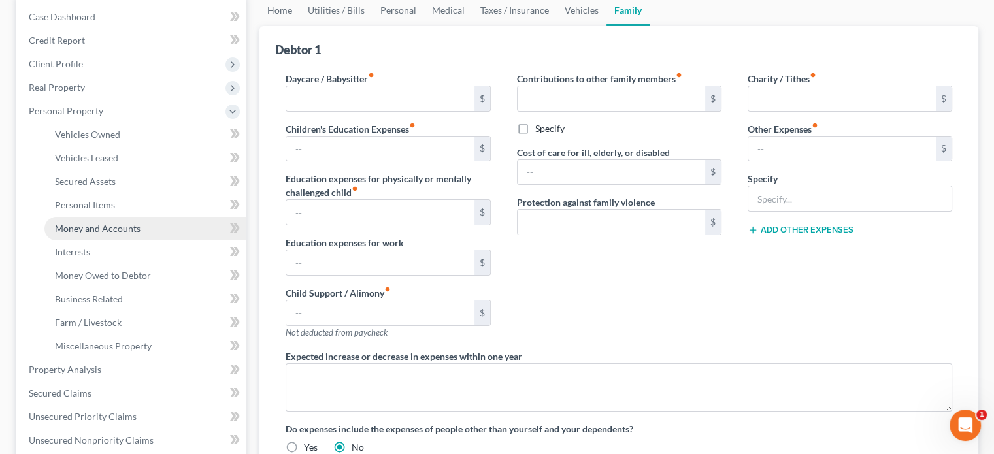
click at [91, 229] on span "Money and Accounts" at bounding box center [98, 228] width 86 height 11
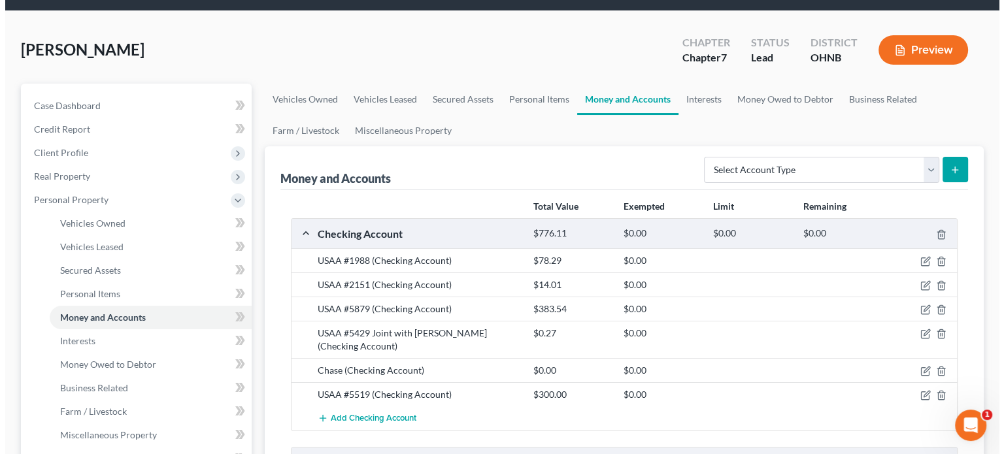
scroll to position [65, 0]
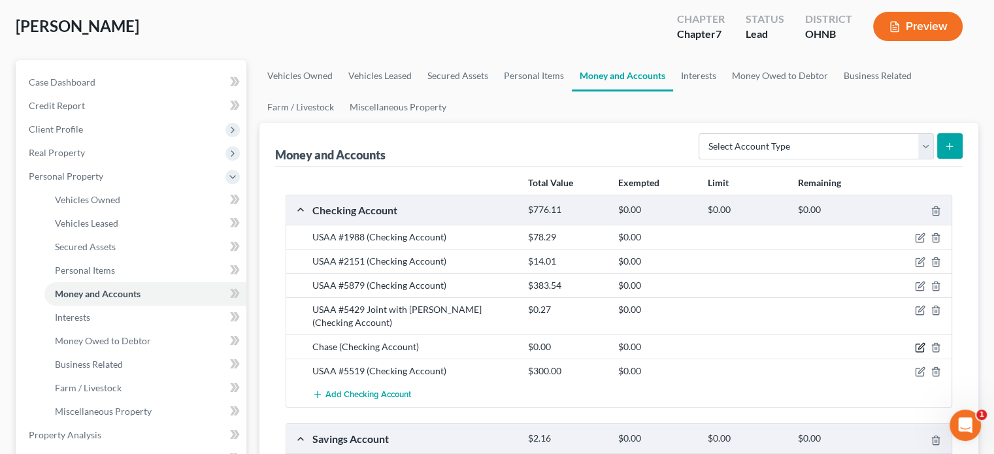
click at [919, 348] on icon "button" at bounding box center [922, 347] width 6 height 6
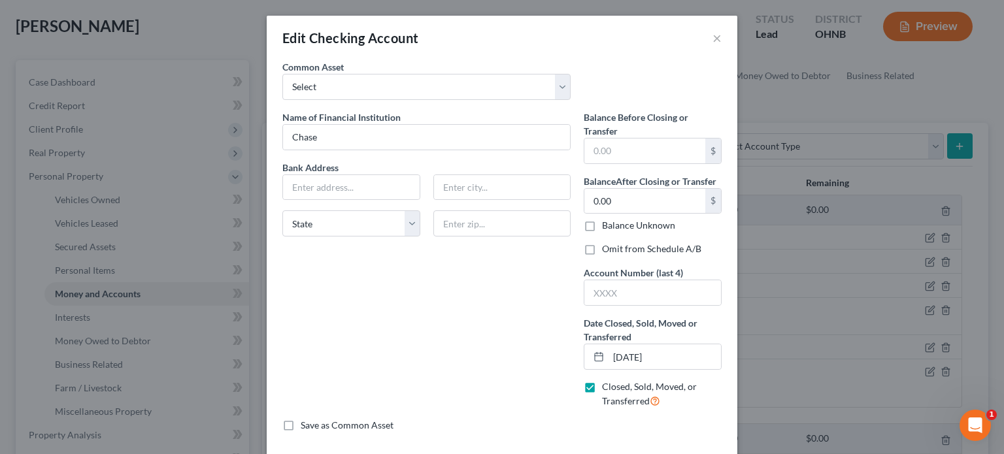
click at [897, 434] on div "Edit Checking Account × An exemption set must first be selected from the Filing…" at bounding box center [502, 227] width 1004 height 454
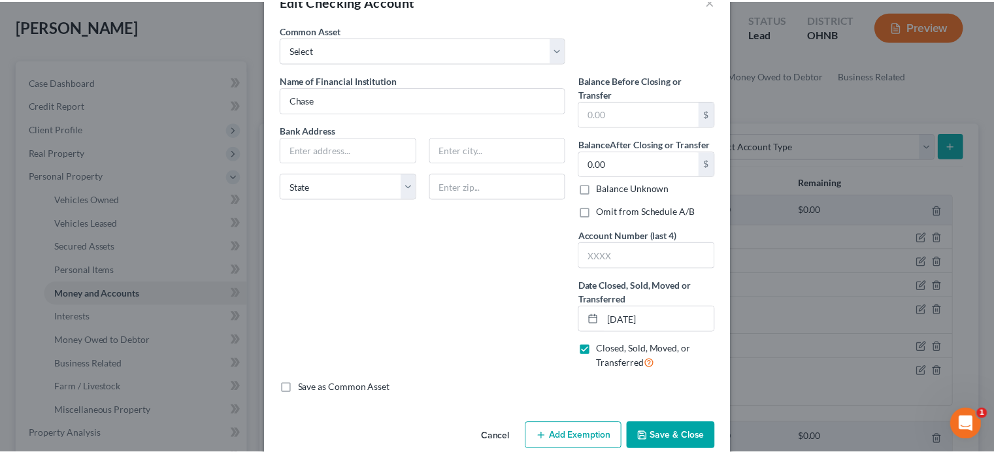
scroll to position [58, 0]
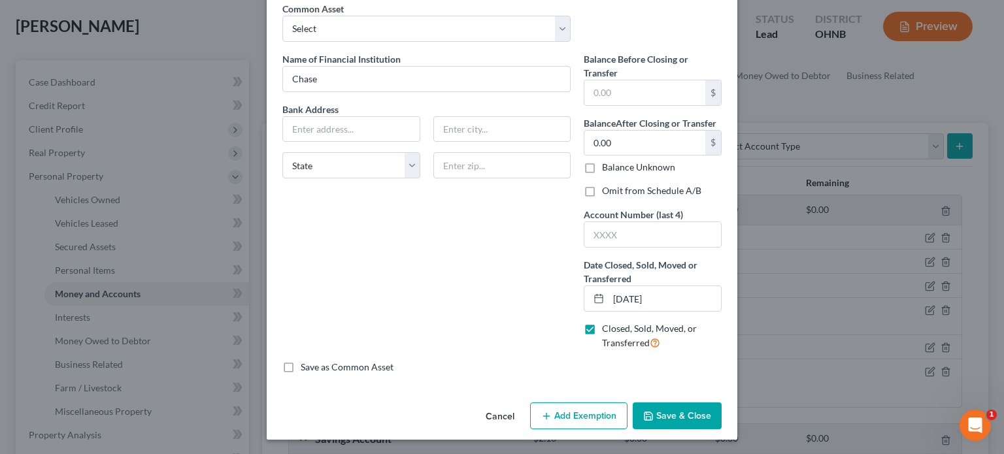
click at [678, 413] on button "Save & Close" at bounding box center [677, 416] width 89 height 27
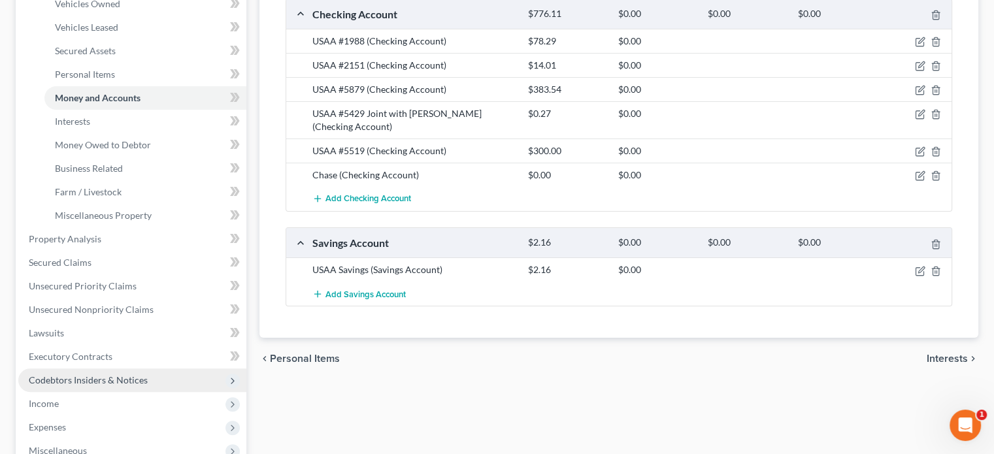
scroll to position [327, 0]
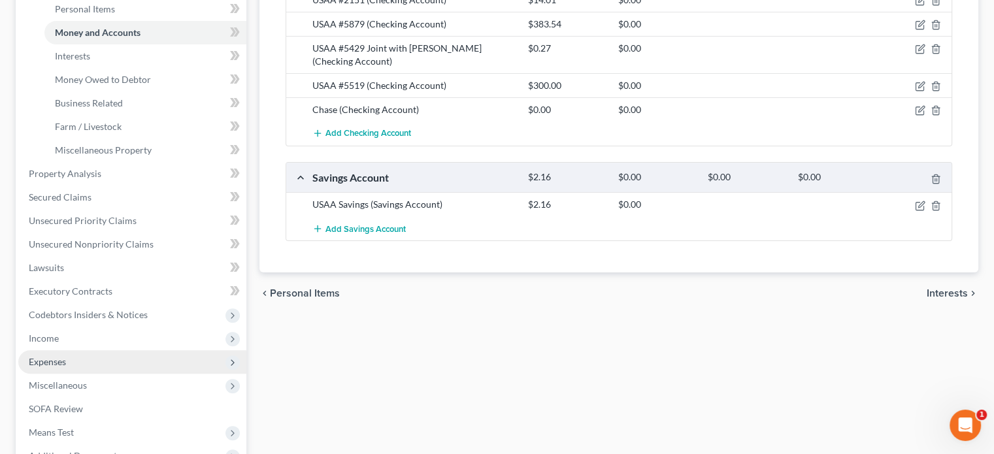
click at [61, 362] on span "Expenses" at bounding box center [47, 361] width 37 height 11
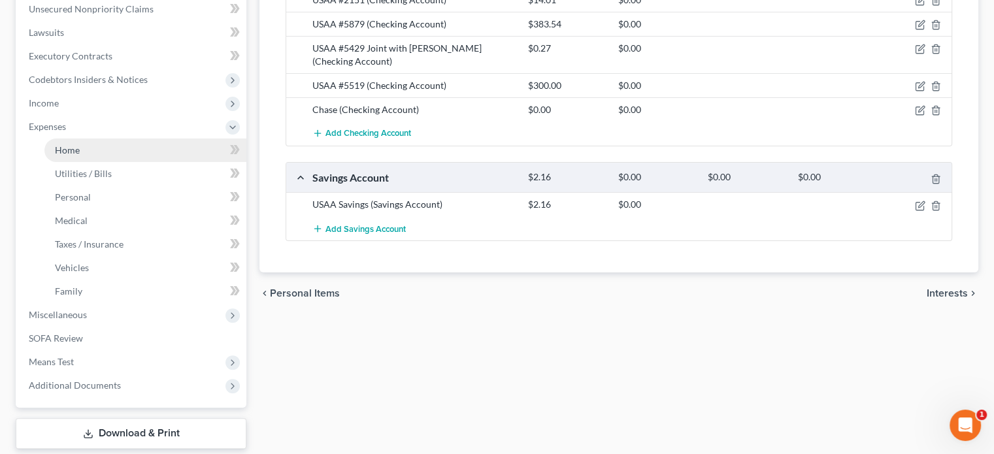
click at [75, 150] on span "Home" at bounding box center [67, 149] width 25 height 11
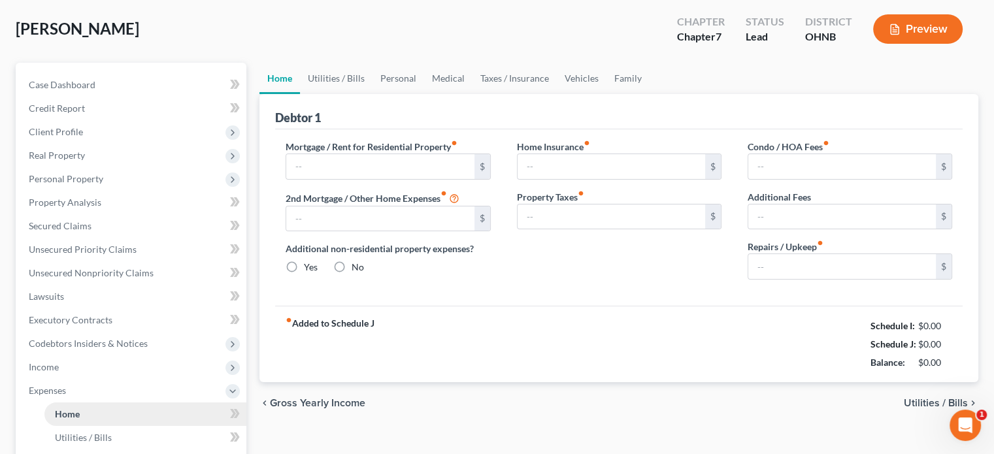
type input "1,650.00"
type input "0.00"
radio input "true"
type input "60.00"
type input "0.00"
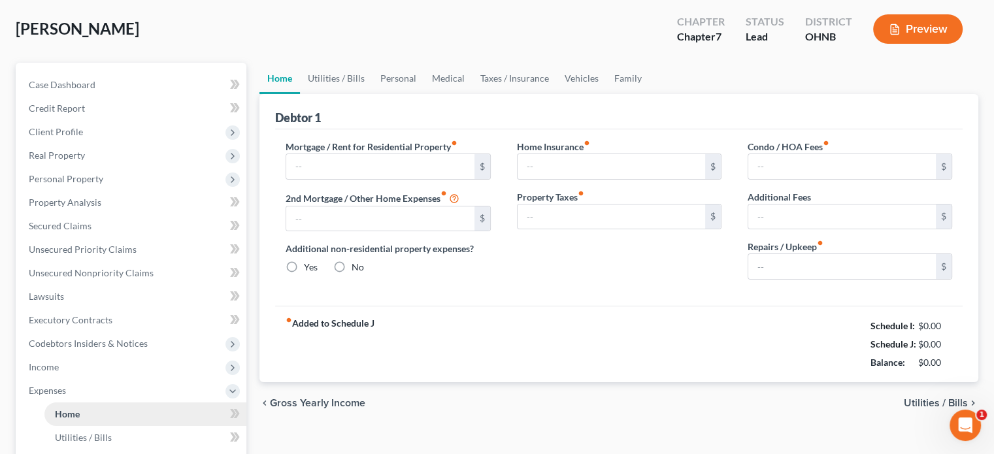
type input "0.00"
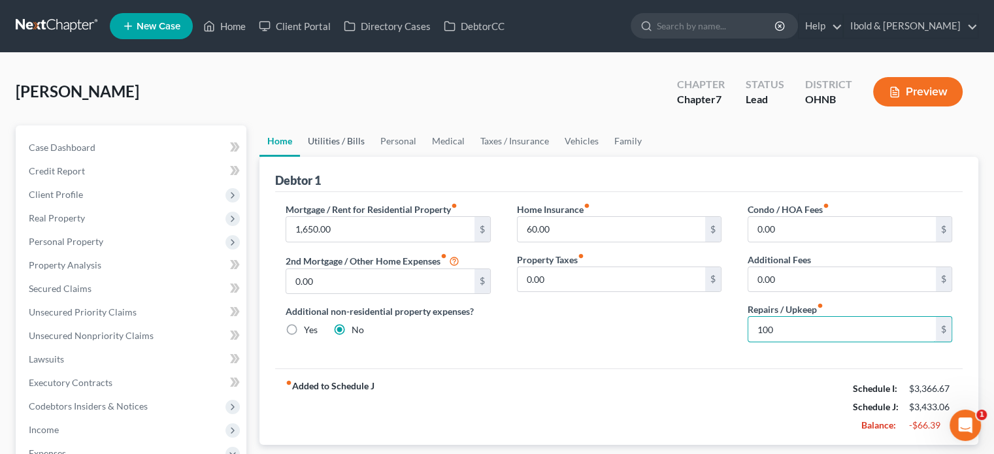
type input "100"
click at [345, 143] on link "Utilities / Bills" at bounding box center [336, 141] width 73 height 31
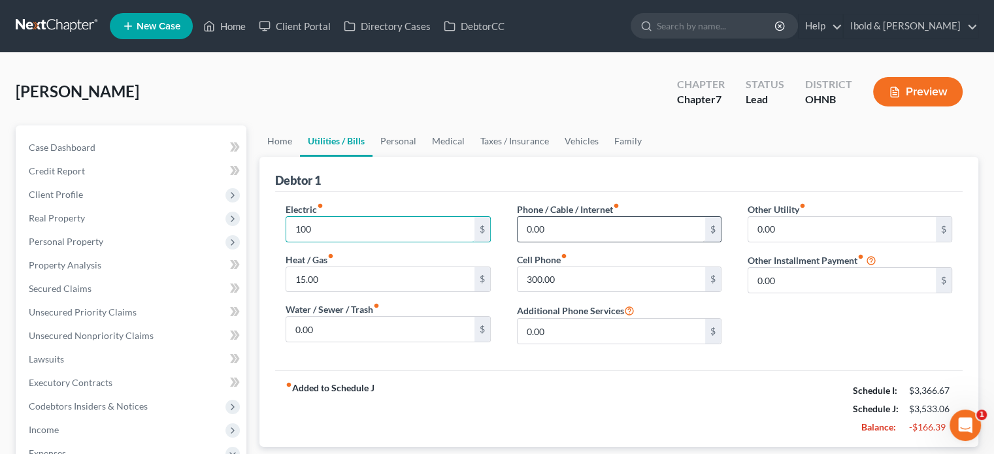
type input "100"
type input "135"
click at [395, 139] on link "Personal" at bounding box center [399, 141] width 52 height 31
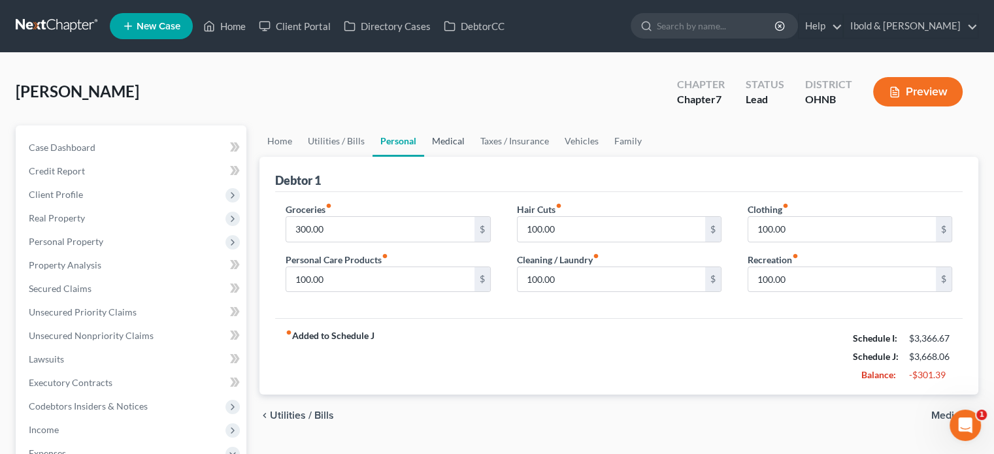
click at [431, 139] on link "Medical" at bounding box center [448, 141] width 48 height 31
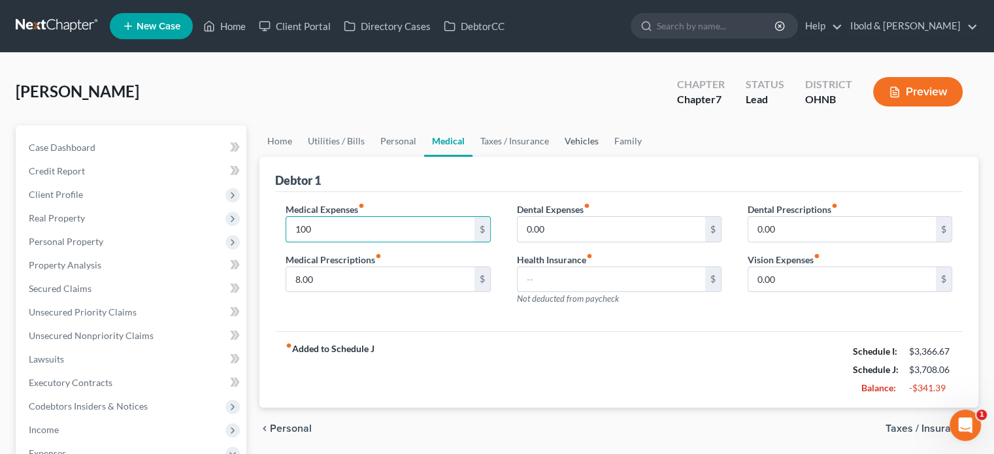
type input "100"
click at [570, 147] on link "Vehicles" at bounding box center [582, 141] width 50 height 31
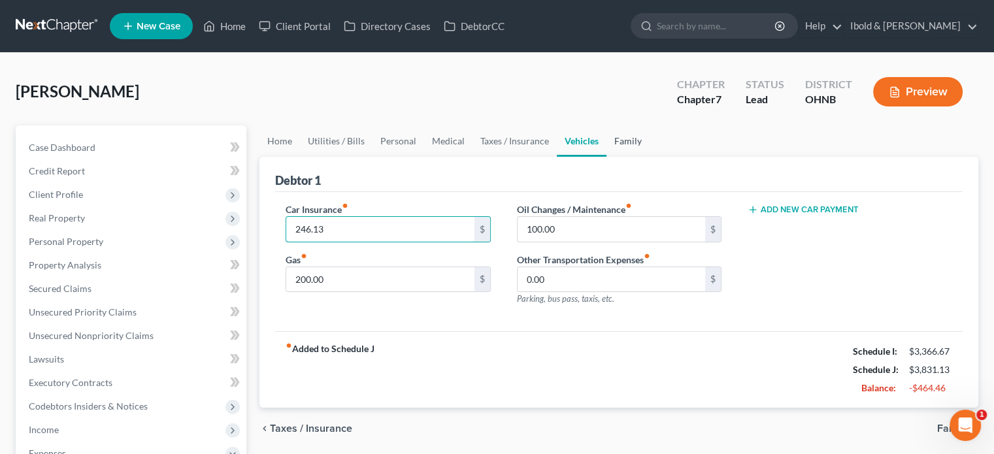
type input "246.13"
click at [643, 139] on link "Family" at bounding box center [628, 141] width 43 height 31
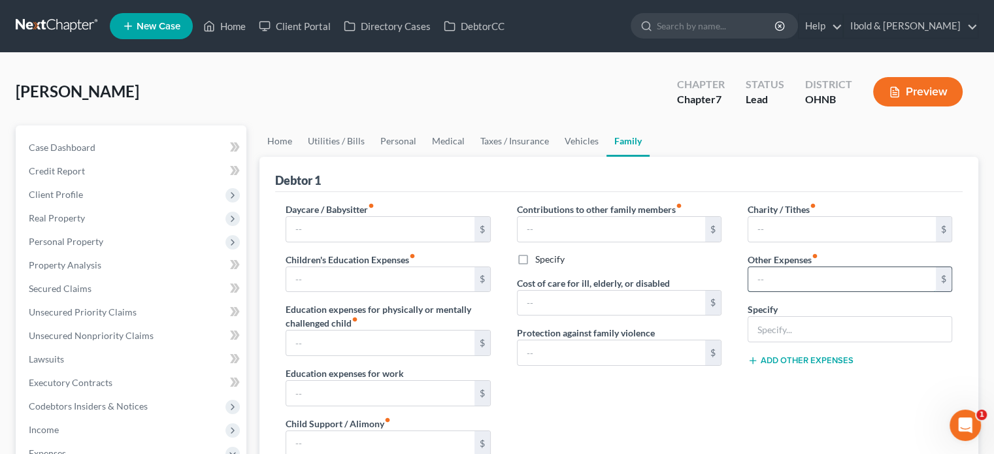
click at [779, 282] on input "text" at bounding box center [843, 279] width 188 height 25
type input "16.18"
click at [802, 330] on input "text" at bounding box center [850, 329] width 203 height 25
type input "Umbrella Policy"
click at [777, 357] on button "Add Other Expenses" at bounding box center [801, 361] width 106 height 10
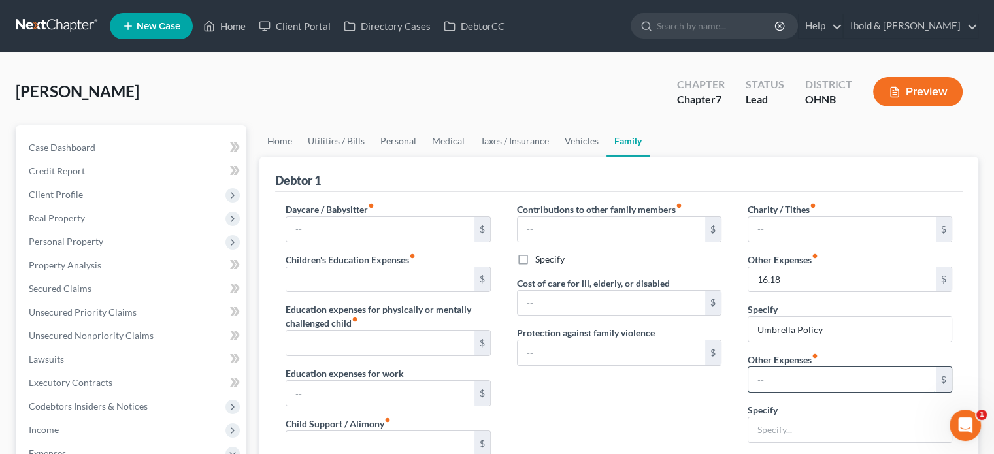
click at [771, 373] on input "text" at bounding box center [843, 379] width 188 height 25
type input "140"
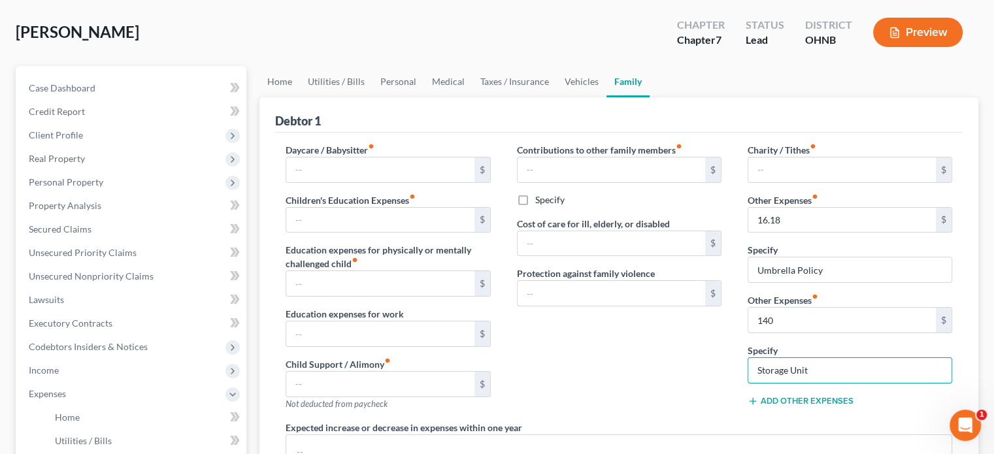
scroll to position [131, 0]
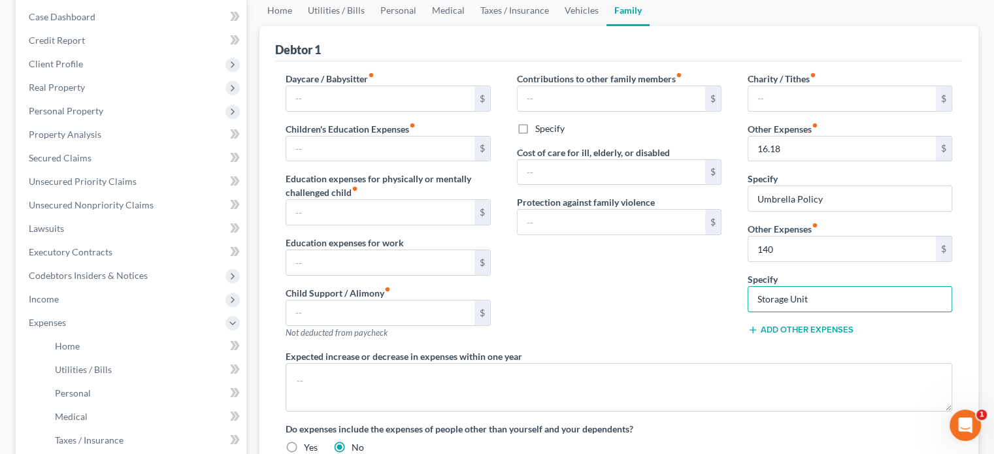
type input "Storage Unit"
click at [804, 330] on button "Add Other Expenses" at bounding box center [801, 330] width 106 height 10
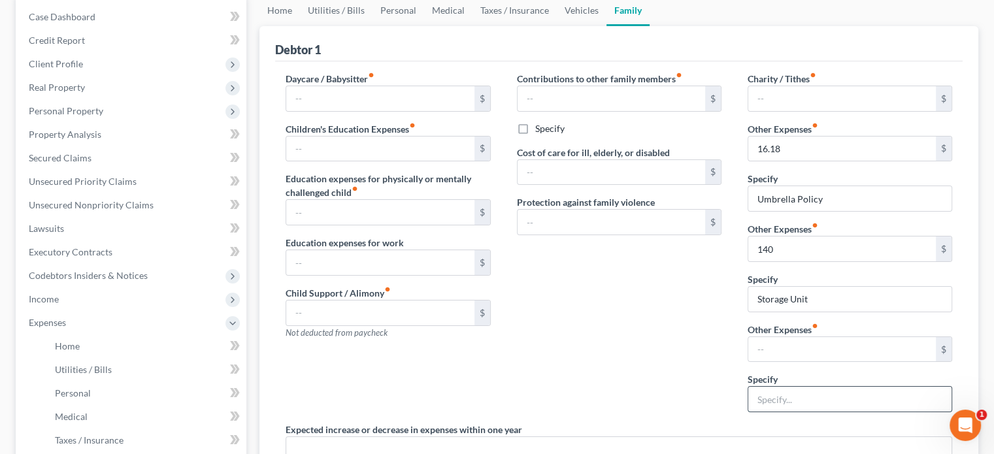
click at [775, 399] on input "text" at bounding box center [850, 399] width 203 height 25
type input "Mailbox Business and Personal"
click at [796, 350] on input "text" at bounding box center [843, 349] width 188 height 25
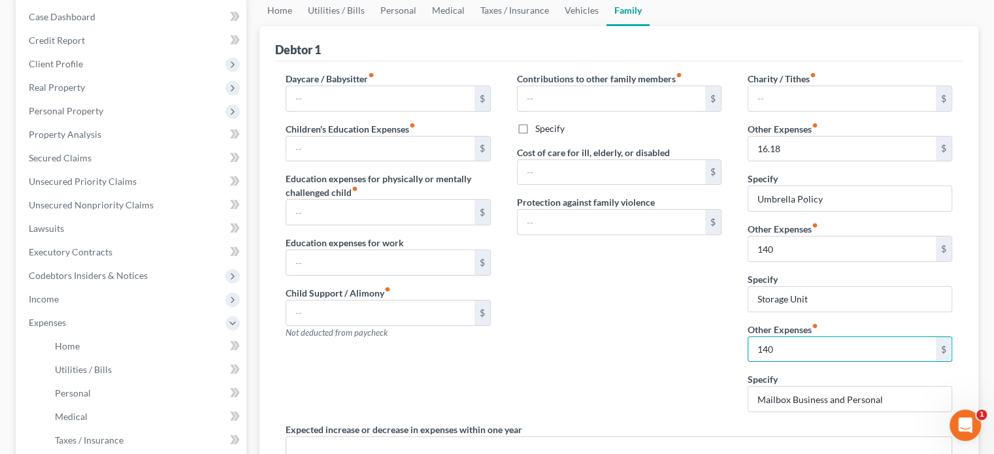
type input "140"
click at [573, 350] on div "Contributions to other family members fiber_manual_record $ Specify Cost of car…" at bounding box center [619, 247] width 231 height 351
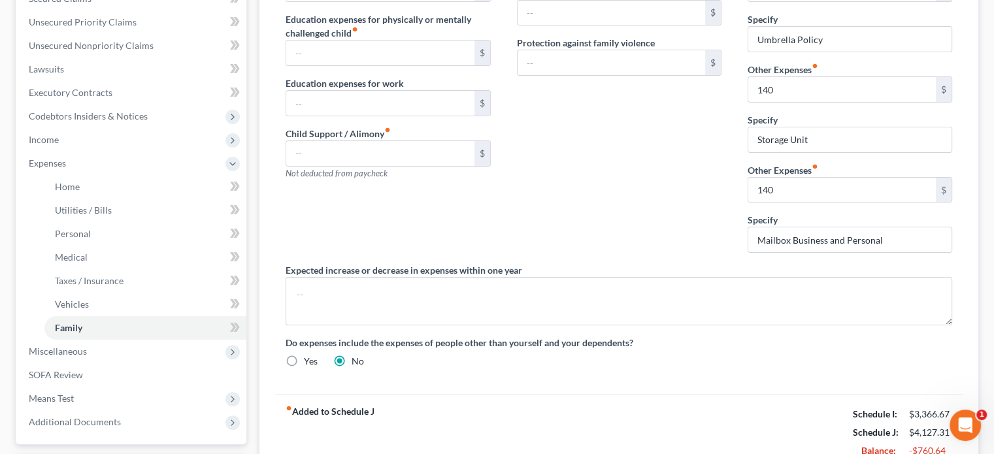
scroll to position [327, 0]
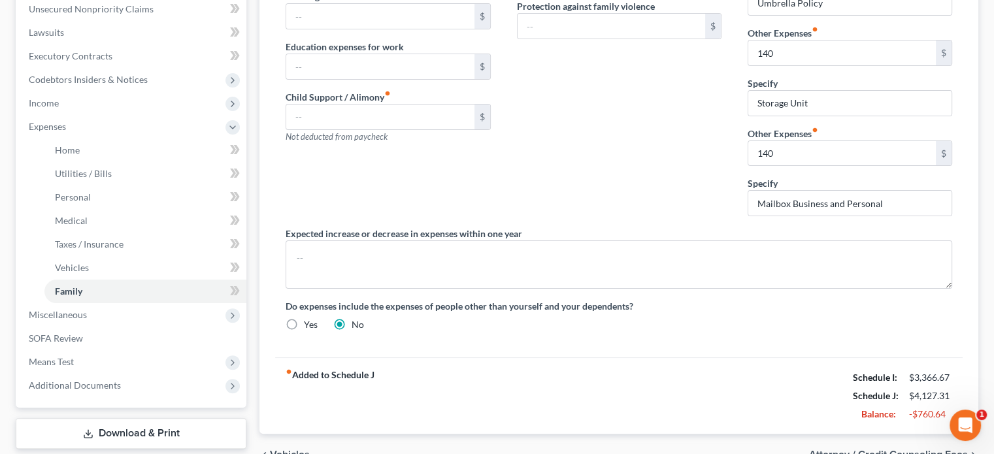
click at [730, 361] on div "fiber_manual_record Added to Schedule J Schedule I: $3,366.67 Schedule J: $4,12…" at bounding box center [619, 396] width 688 height 76
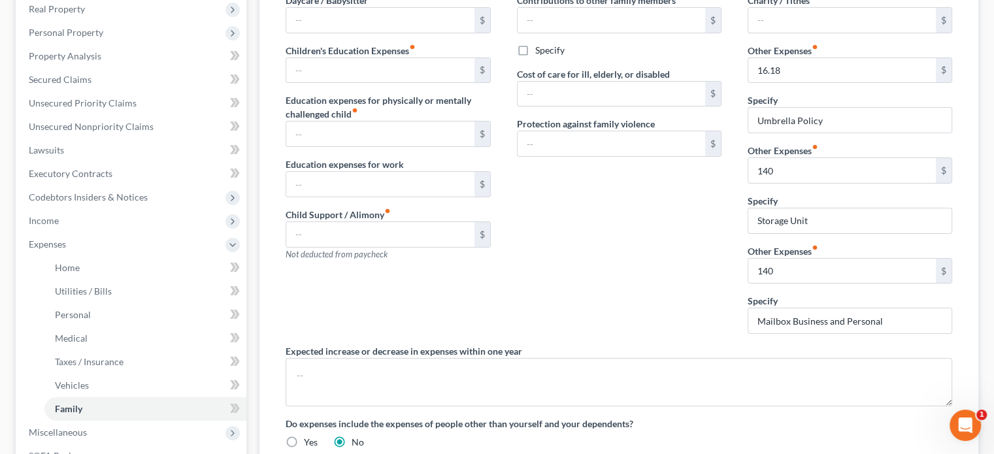
scroll to position [196, 0]
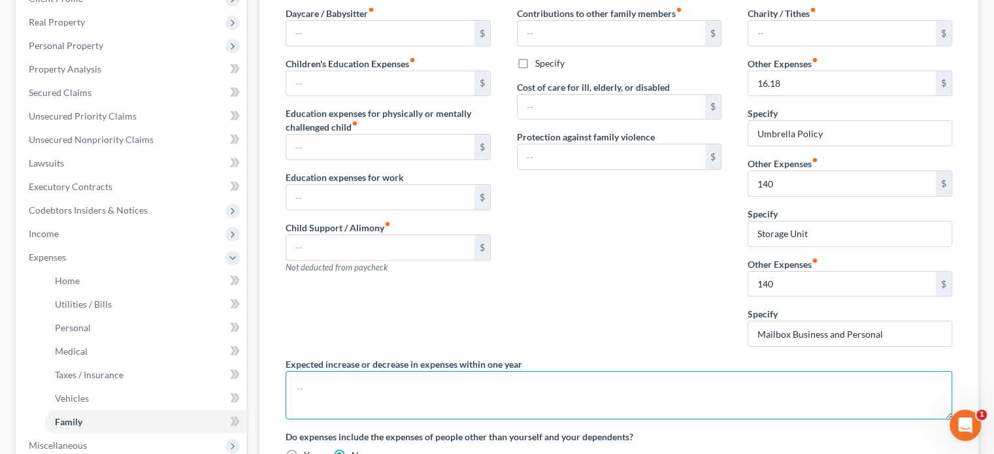
click at [350, 382] on textarea at bounding box center [619, 395] width 667 height 48
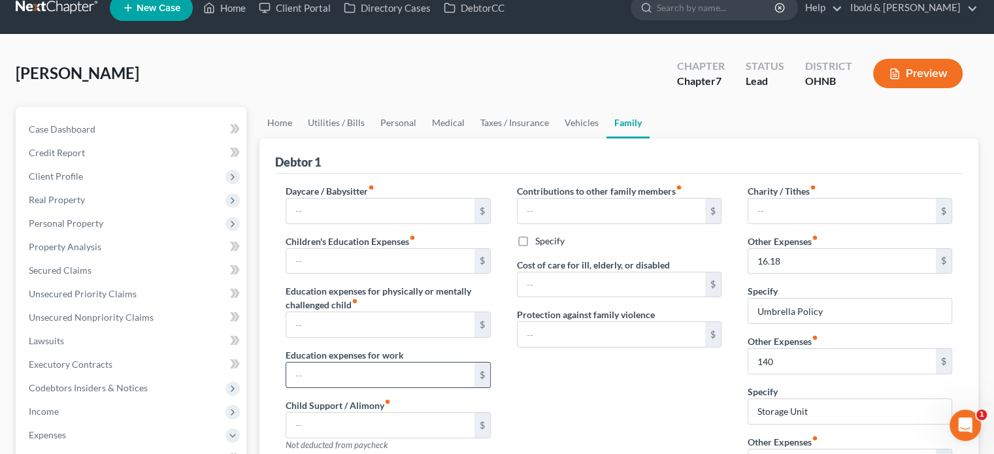
scroll to position [0, 0]
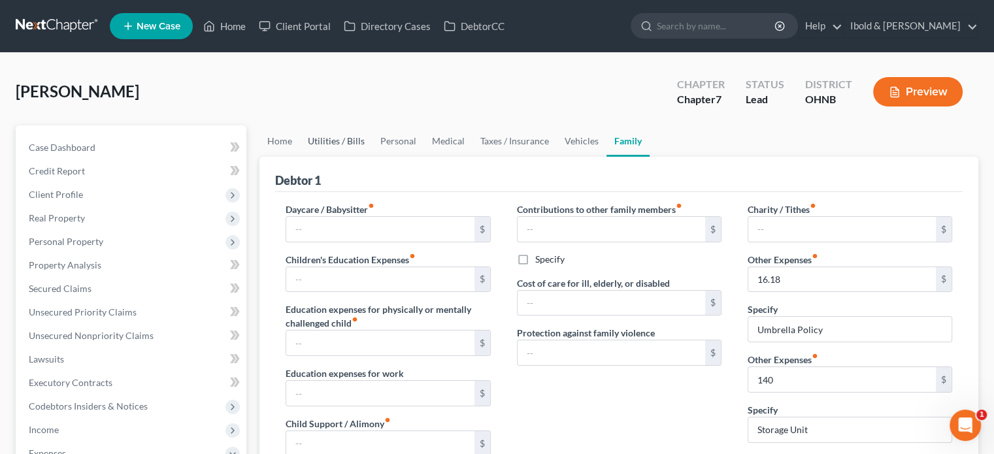
type textarea "Yes, Debtor intends to move to a new home at a reduced rent"
click at [338, 142] on link "Utilities / Bills" at bounding box center [336, 141] width 73 height 31
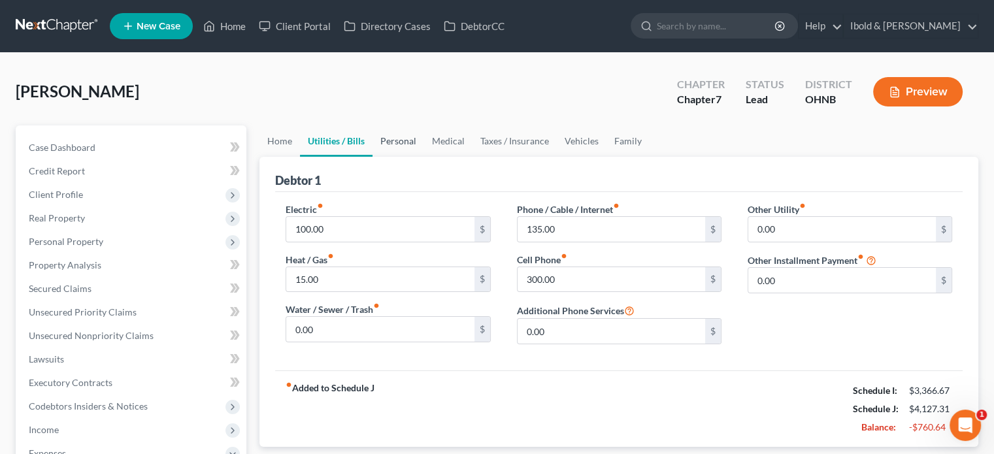
click at [393, 139] on link "Personal" at bounding box center [399, 141] width 52 height 31
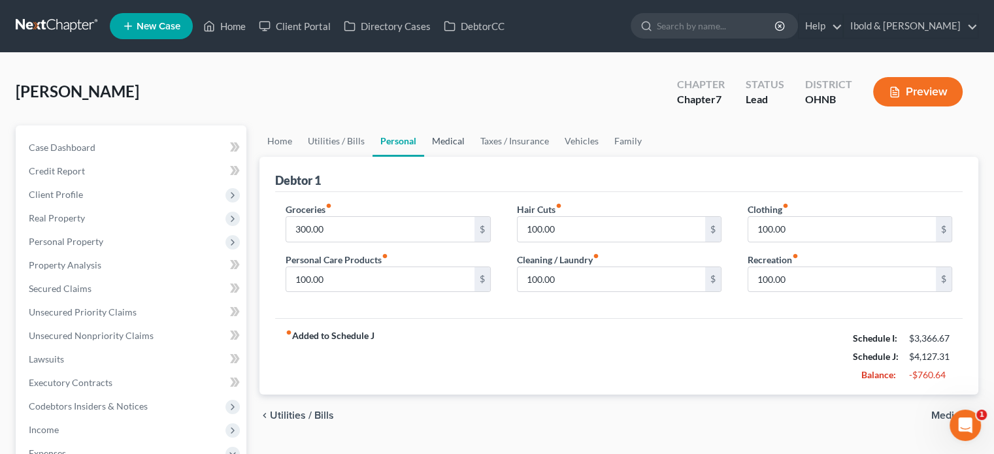
click at [445, 142] on link "Medical" at bounding box center [448, 141] width 48 height 31
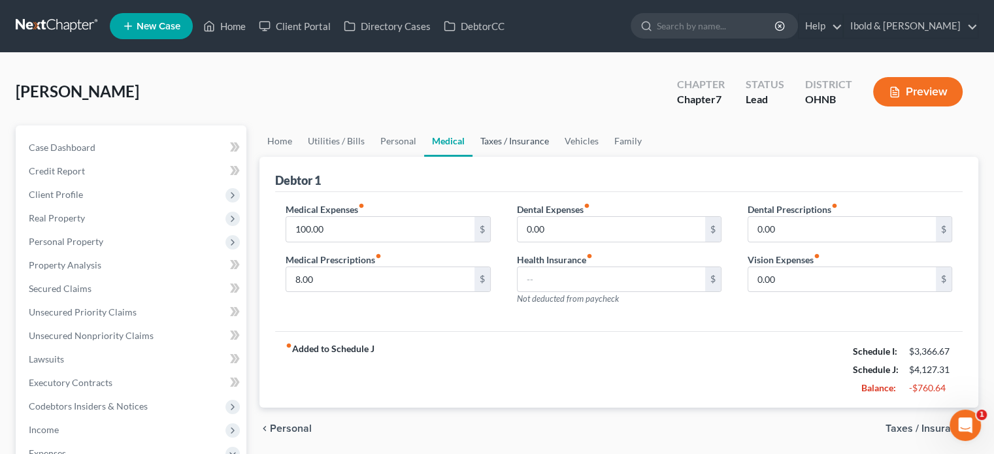
click at [490, 141] on link "Taxes / Insurance" at bounding box center [515, 141] width 84 height 31
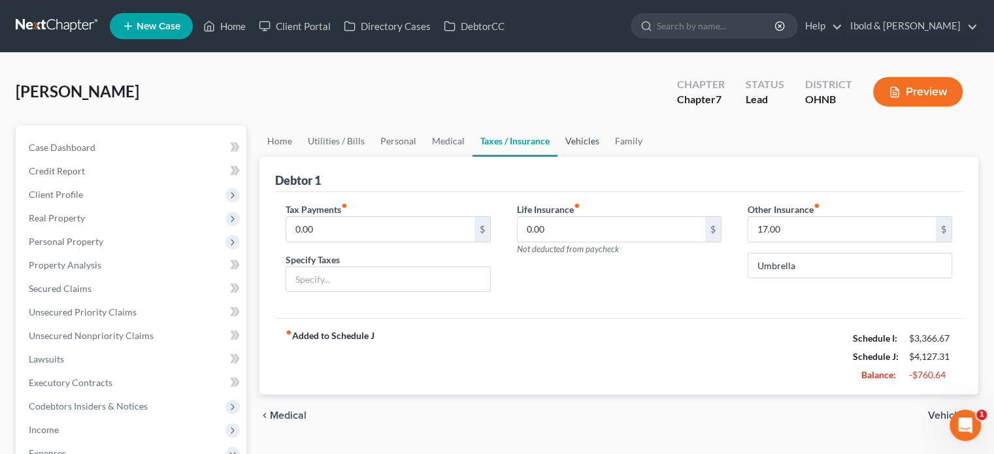
click at [585, 141] on link "Vehicles" at bounding box center [583, 141] width 50 height 31
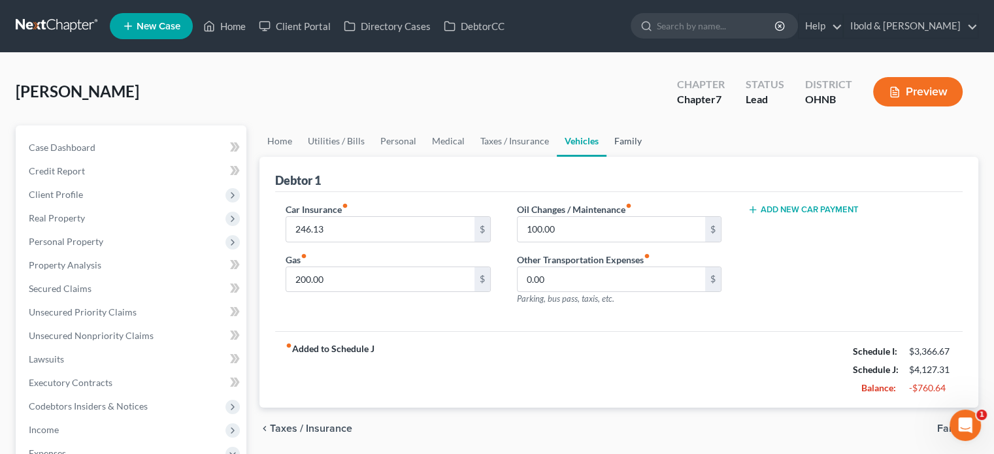
click at [621, 143] on link "Family" at bounding box center [628, 141] width 43 height 31
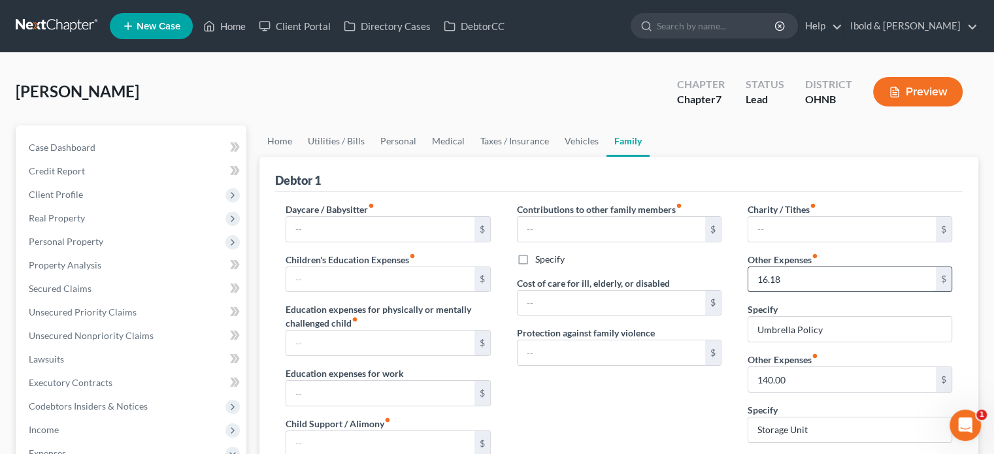
click at [813, 284] on input "16.18" at bounding box center [843, 279] width 188 height 25
type input "100"
drag, startPoint x: 822, startPoint y: 331, endPoint x: 637, endPoint y: 330, distance: 184.4
click at [637, 330] on div "Daycare / Babysitter fiber_manual_record $ Children's Education Expenses fiber_…" at bounding box center [619, 436] width 693 height 466
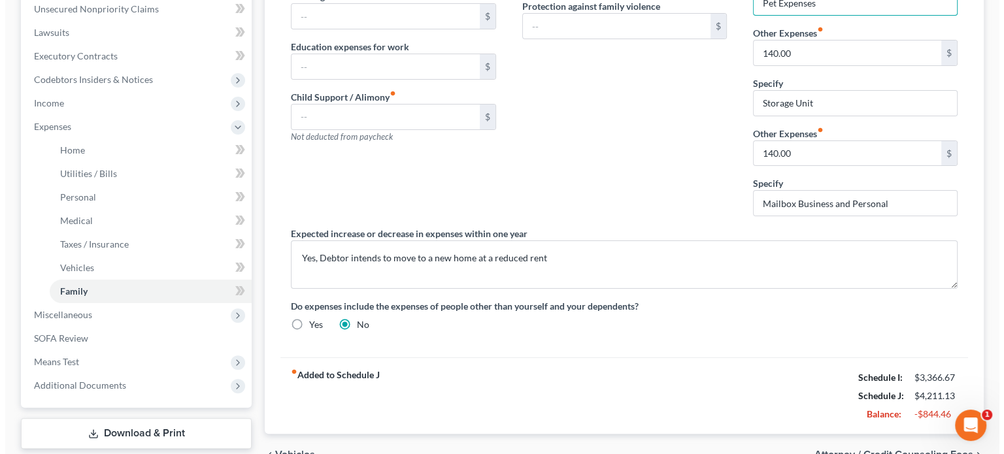
scroll to position [392, 0]
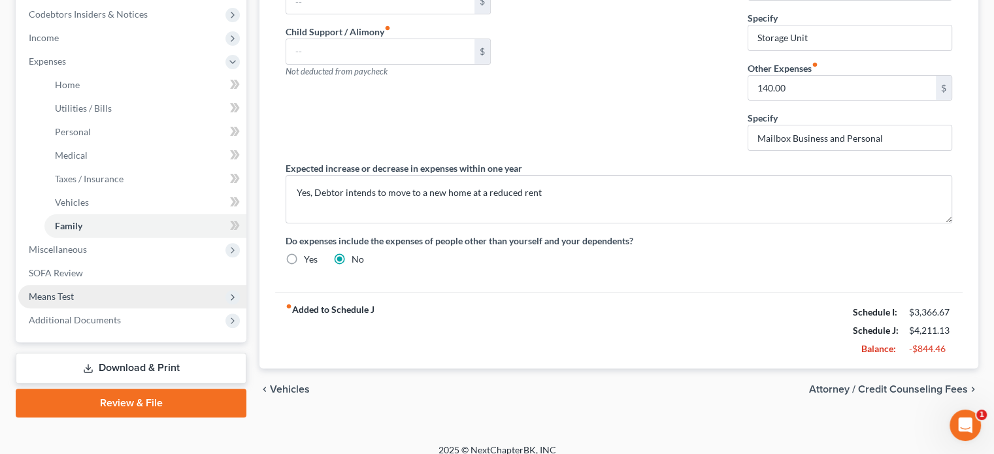
type input "Pet Expenses"
click at [63, 300] on span "Means Test" at bounding box center [51, 296] width 45 height 11
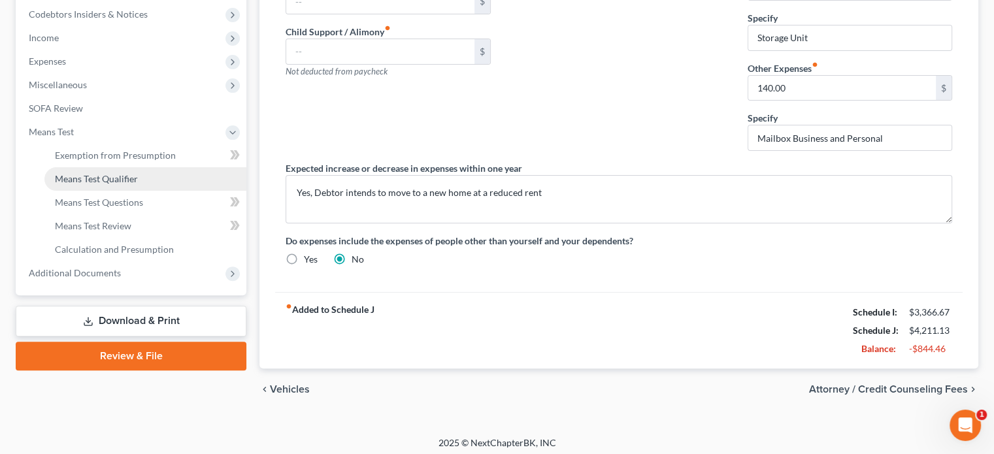
click at [103, 184] on span "Means Test Qualifier" at bounding box center [96, 178] width 83 height 11
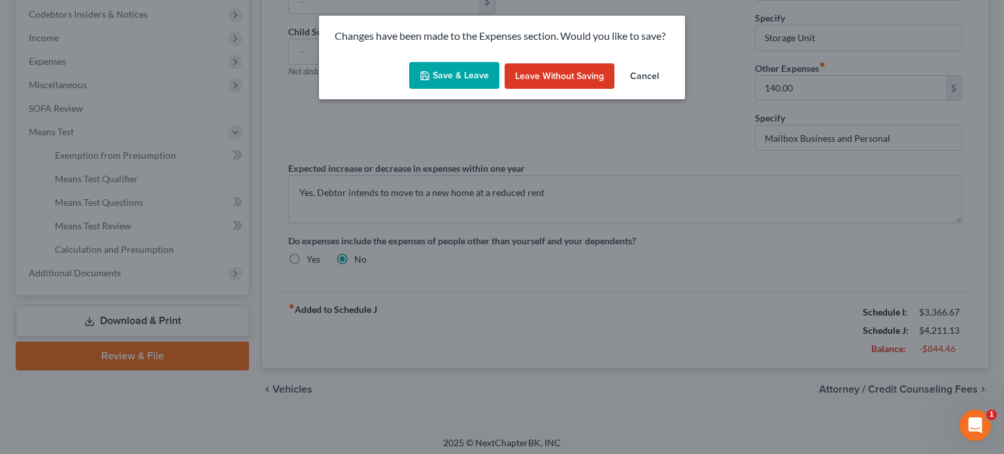
click at [451, 75] on button "Save & Leave" at bounding box center [454, 75] width 90 height 27
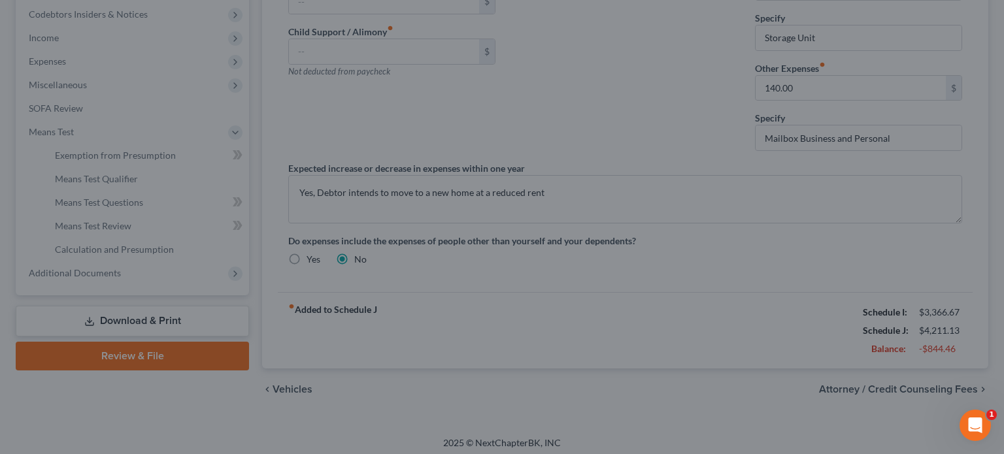
type input "100.00"
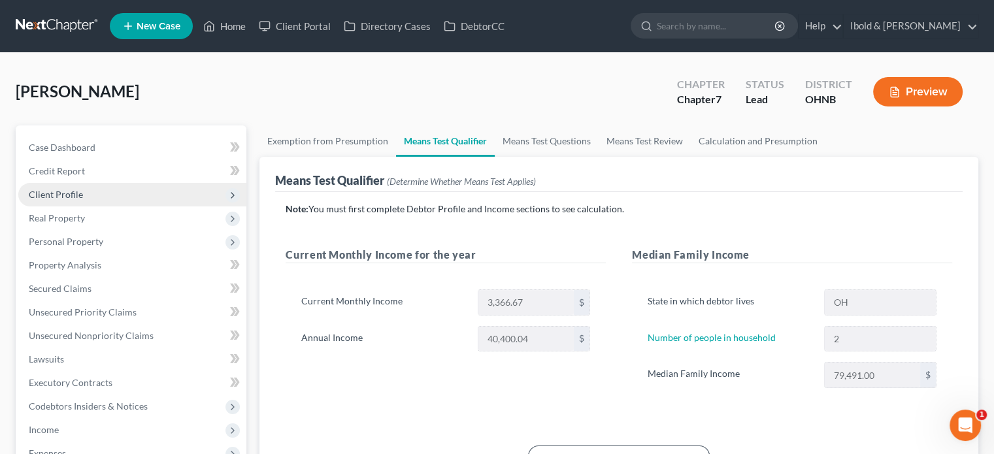
click at [72, 195] on span "Client Profile" at bounding box center [56, 194] width 54 height 11
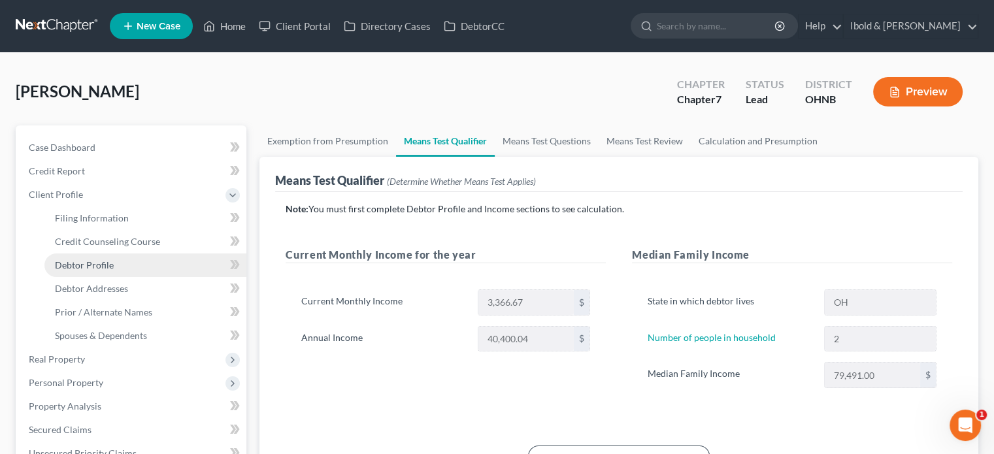
click at [102, 262] on span "Debtor Profile" at bounding box center [84, 265] width 59 height 11
select select "0"
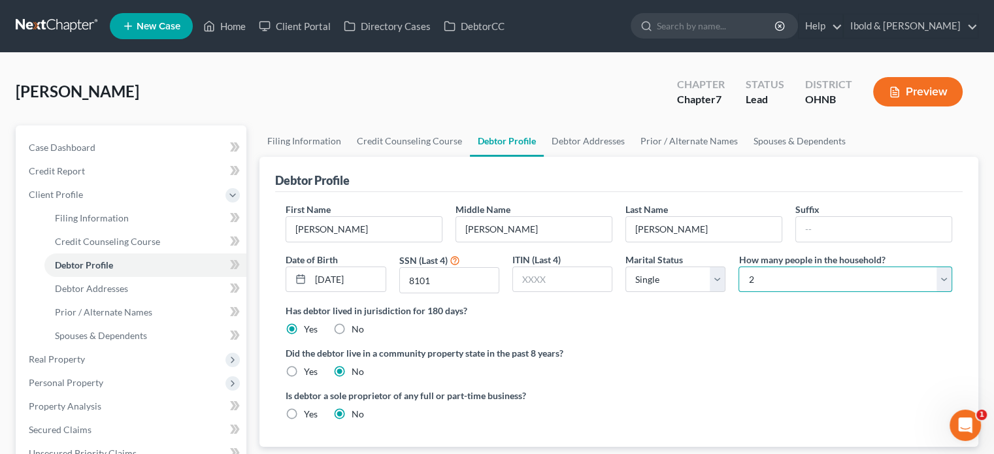
click at [941, 277] on select "Select 1 2 3 4 5 6 7 8 9 10 11 12 13 14 15 16 17 18 19 20" at bounding box center [846, 280] width 214 height 26
select select "0"
click at [739, 267] on select "Select 1 2 3 4 5 6 7 8 9 10 11 12 13 14 15 16 17 18 19 20" at bounding box center [846, 280] width 214 height 26
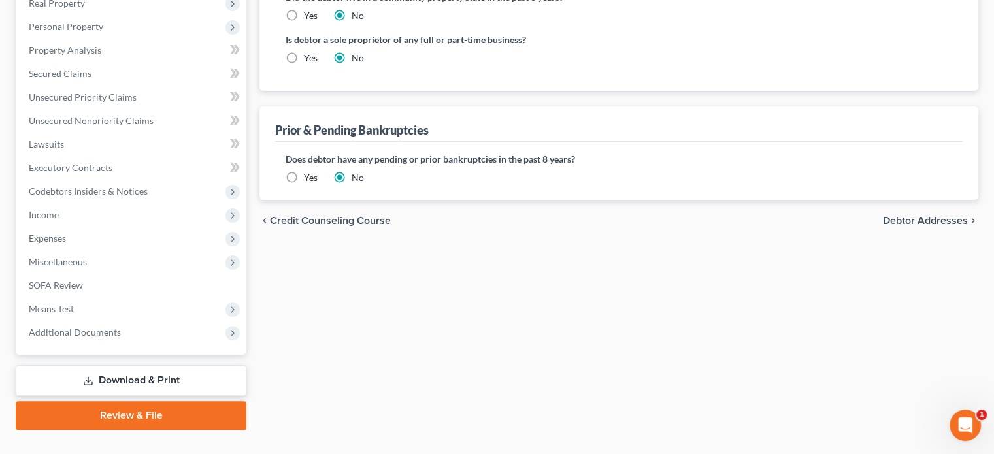
scroll to position [381, 0]
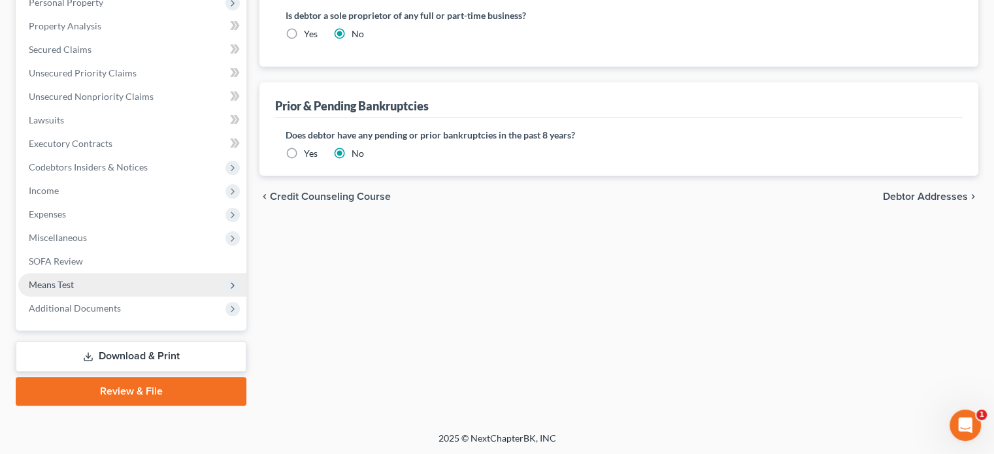
click at [63, 284] on span "Means Test" at bounding box center [51, 284] width 45 height 11
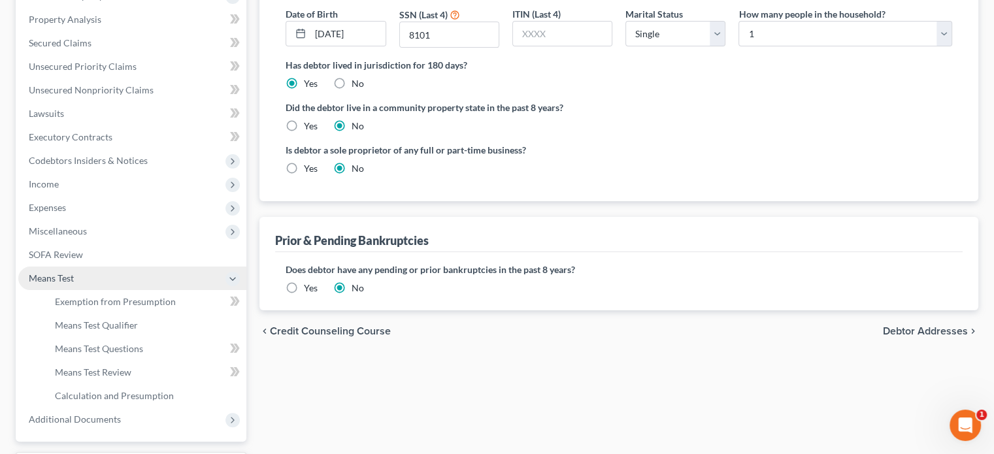
scroll to position [239, 0]
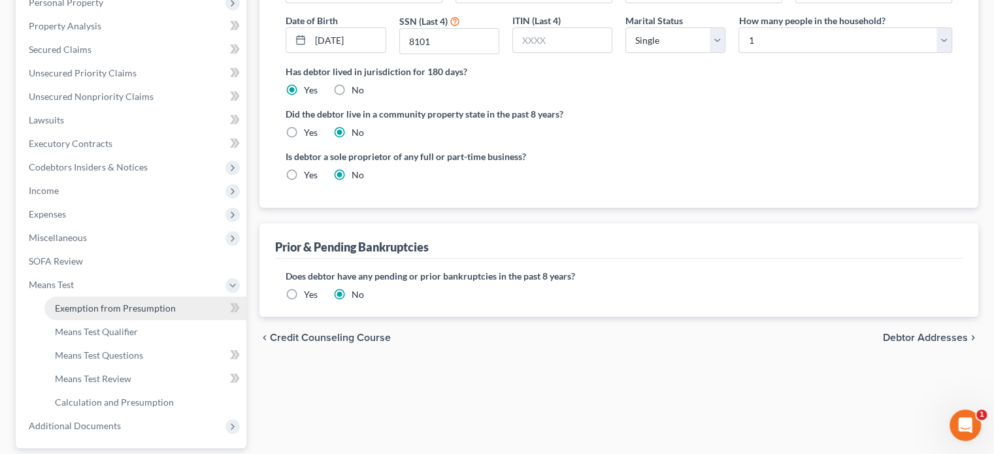
click at [115, 310] on span "Exemption from Presumption" at bounding box center [115, 308] width 121 height 11
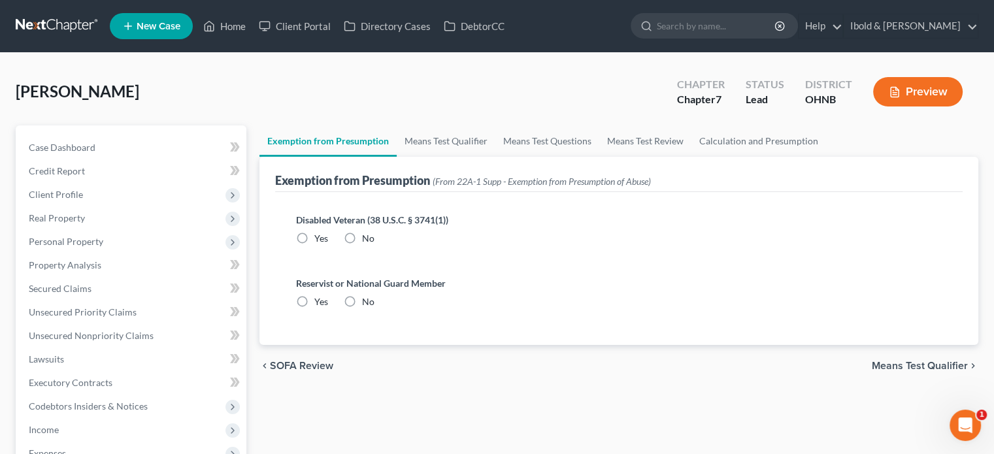
click at [362, 235] on label "No" at bounding box center [368, 238] width 12 height 13
click at [367, 235] on input "No" at bounding box center [371, 236] width 8 height 8
radio input "true"
click at [362, 305] on label "No" at bounding box center [368, 302] width 12 height 13
click at [367, 304] on input "No" at bounding box center [371, 300] width 8 height 8
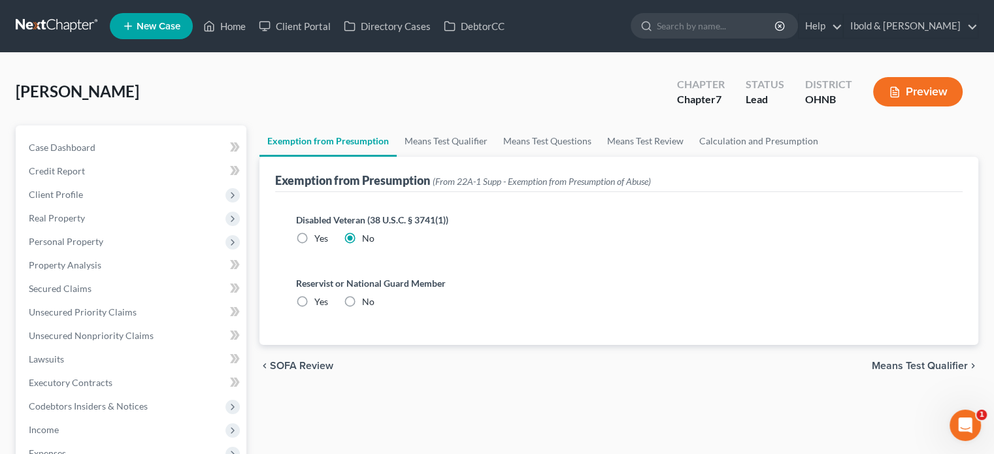
radio input "true"
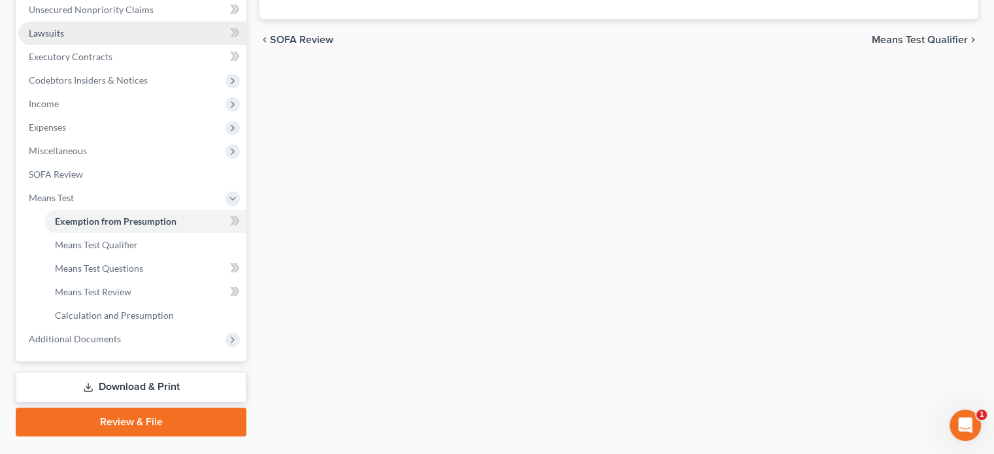
scroll to position [327, 0]
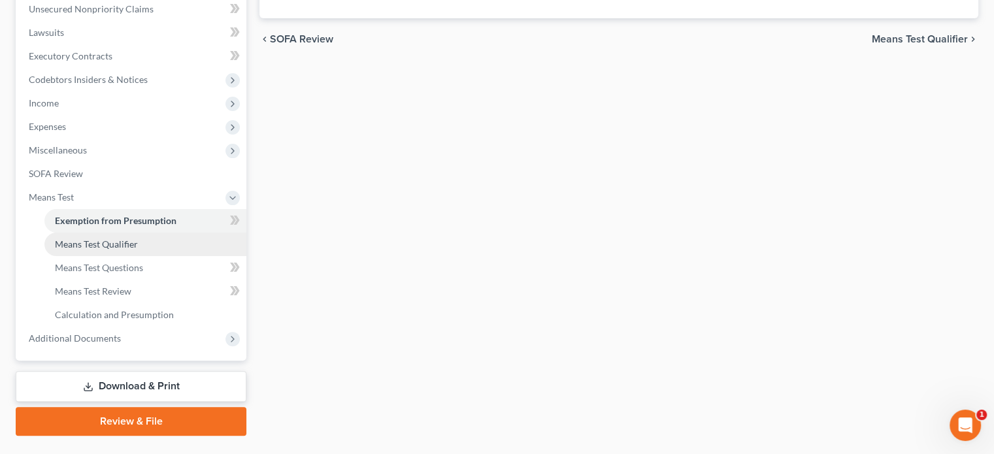
click at [115, 243] on span "Means Test Qualifier" at bounding box center [96, 244] width 83 height 11
